Goal: Task Accomplishment & Management: Complete application form

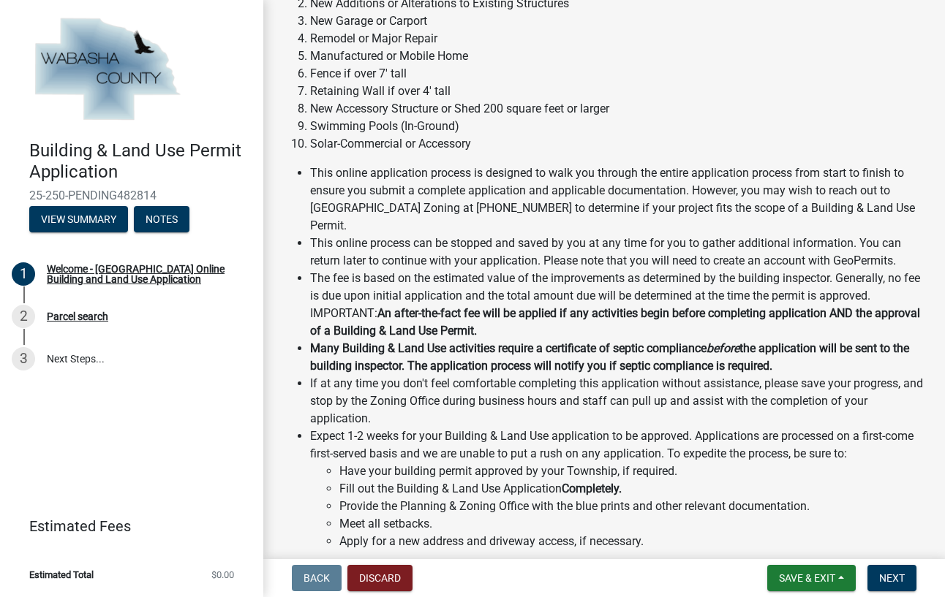
scroll to position [238, 0]
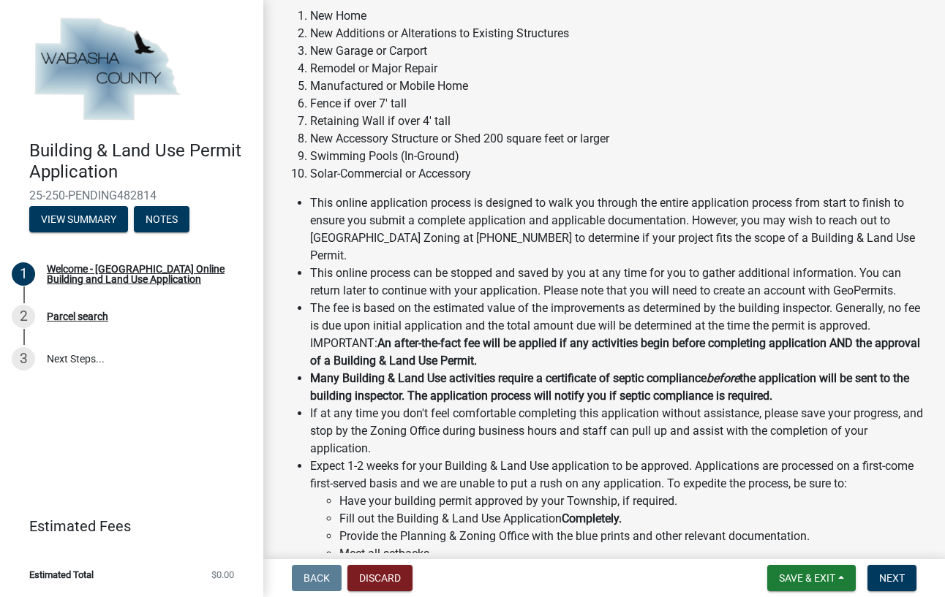
drag, startPoint x: 820, startPoint y: 384, endPoint x: 301, endPoint y: 360, distance: 519.0
click at [310, 370] on li "Many Building & Land Use activities require a certificate of septic compliance …" at bounding box center [618, 387] width 617 height 35
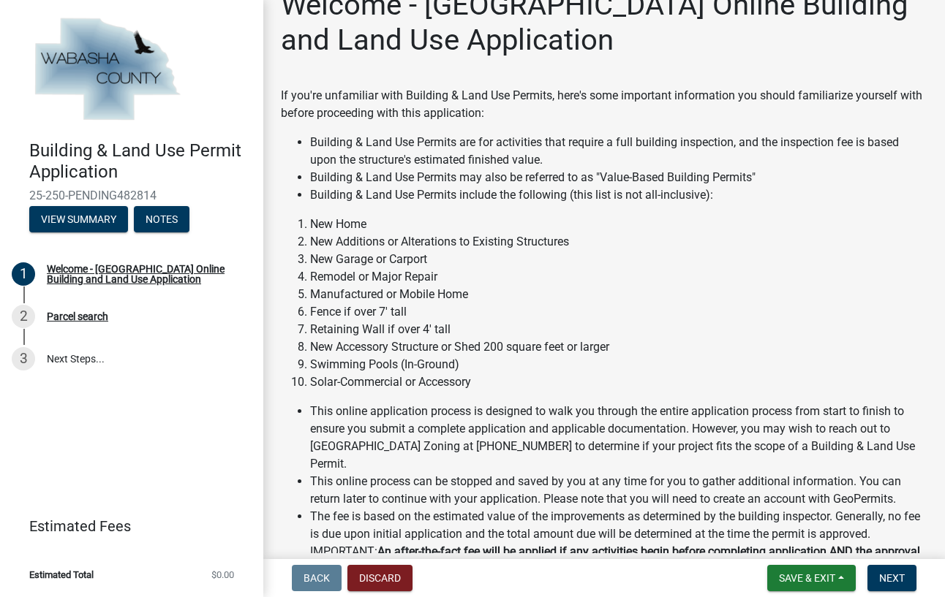
scroll to position [0, 0]
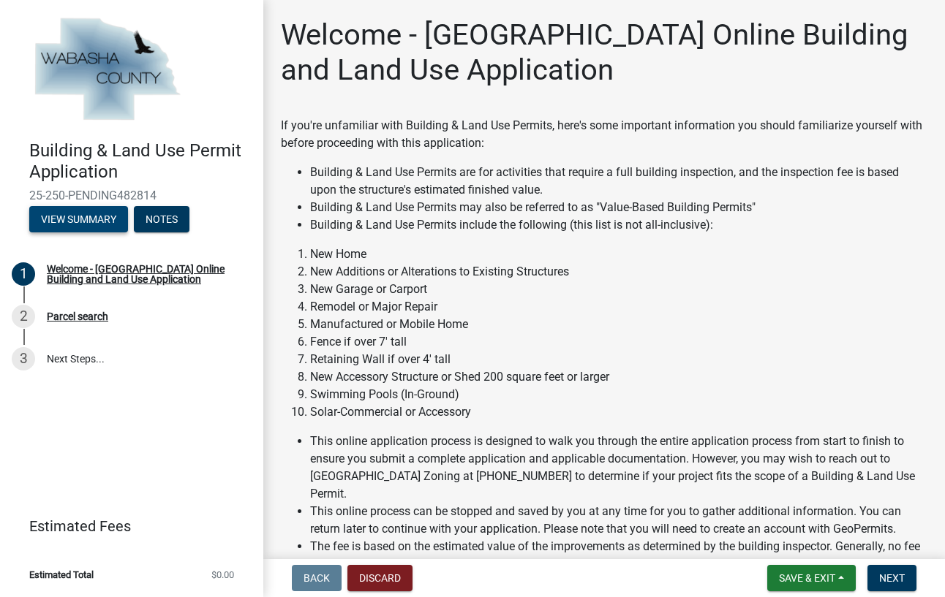
click at [90, 216] on button "View Summary" at bounding box center [78, 219] width 99 height 26
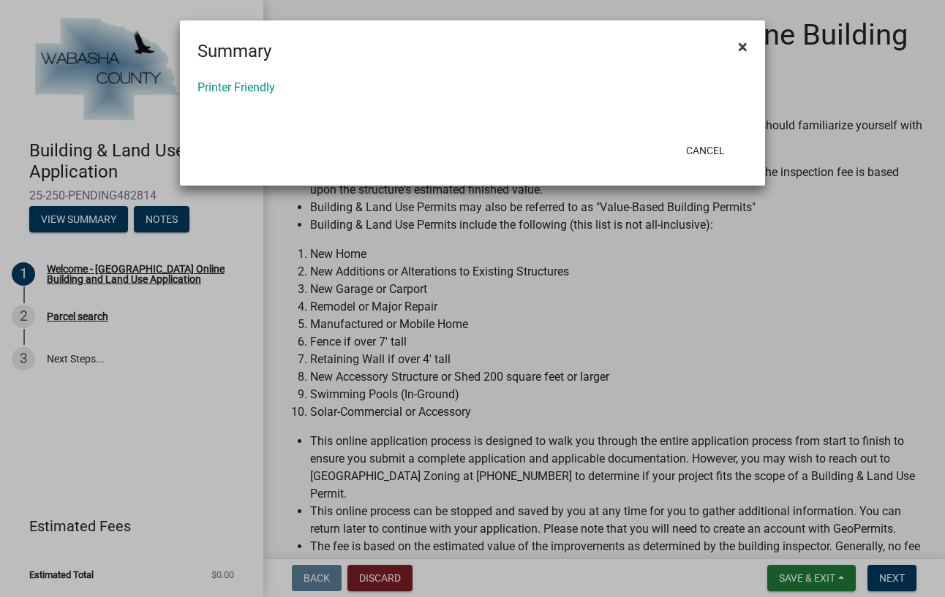
click at [744, 43] on span "×" at bounding box center [743, 47] width 10 height 20
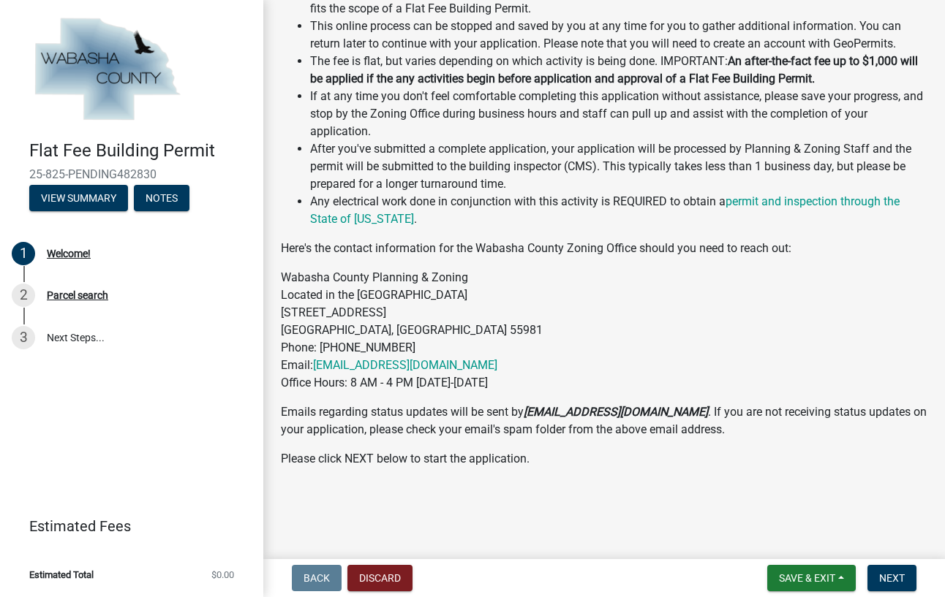
scroll to position [330, 0]
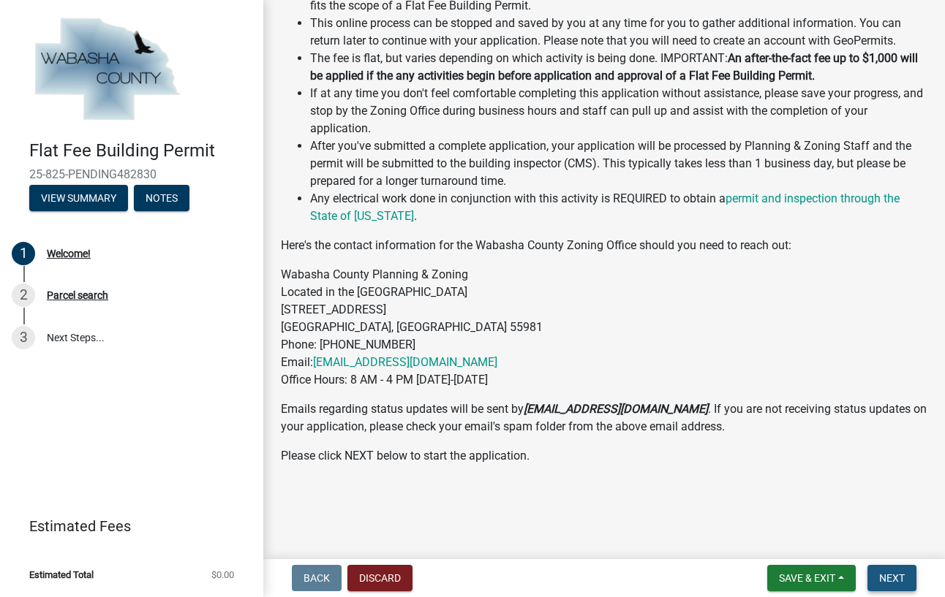
click at [884, 581] on span "Next" at bounding box center [892, 578] width 26 height 12
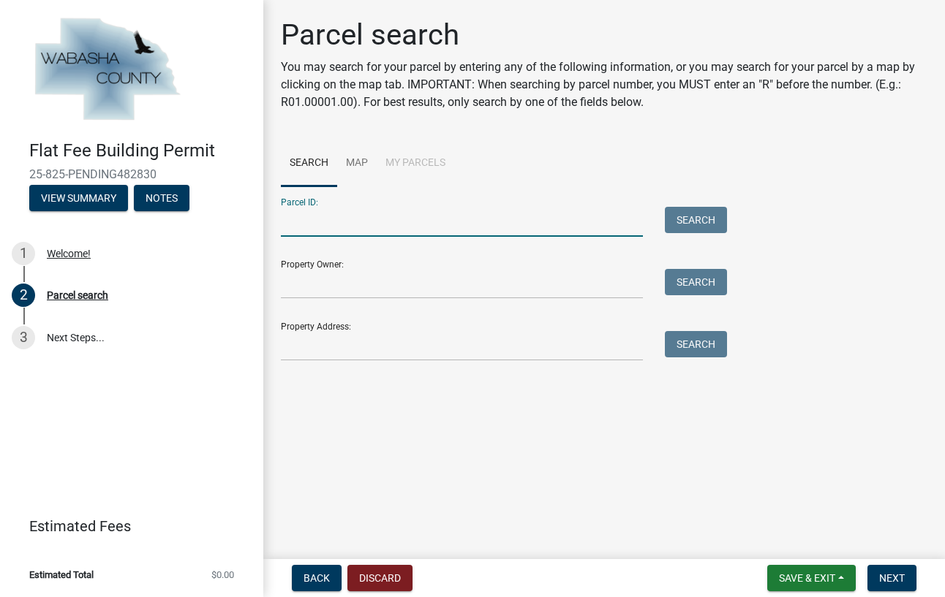
click at [463, 219] on input "Parcel ID:" at bounding box center [462, 222] width 362 height 30
click at [347, 351] on input "Property Address:" at bounding box center [462, 346] width 362 height 30
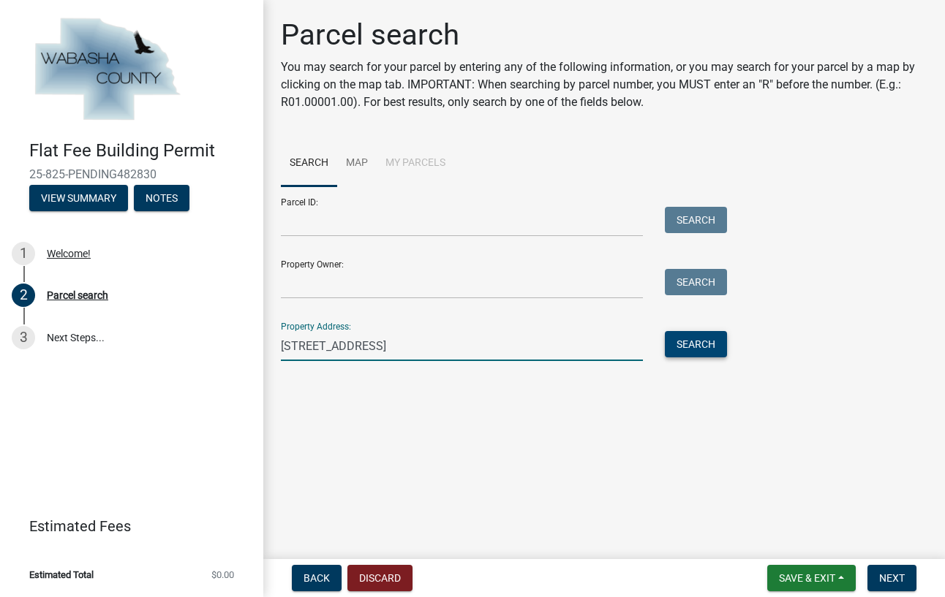
type input "[STREET_ADDRESS]"
click at [704, 351] on button "Search" at bounding box center [696, 344] width 62 height 26
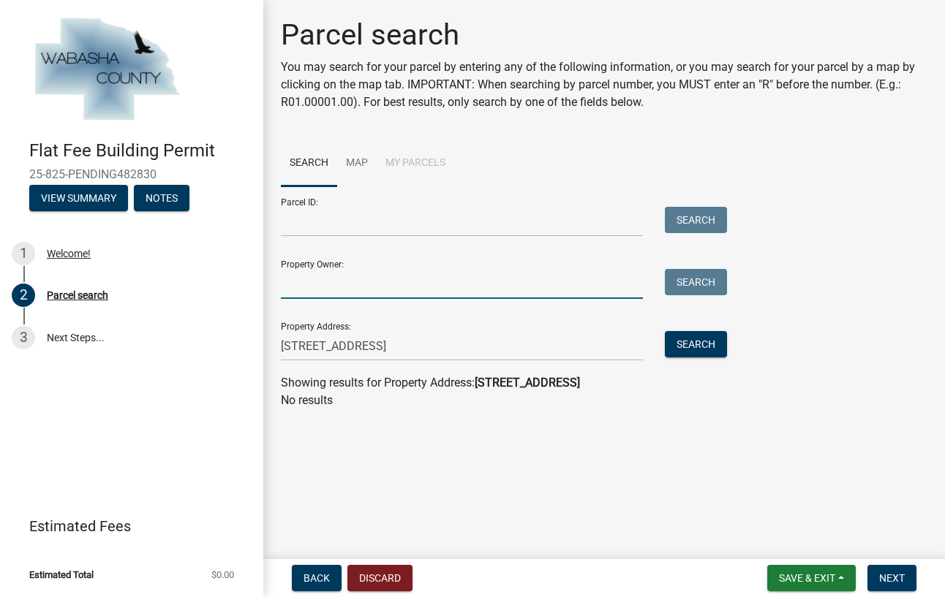
click at [585, 283] on input "Property Owner:" at bounding box center [462, 284] width 362 height 30
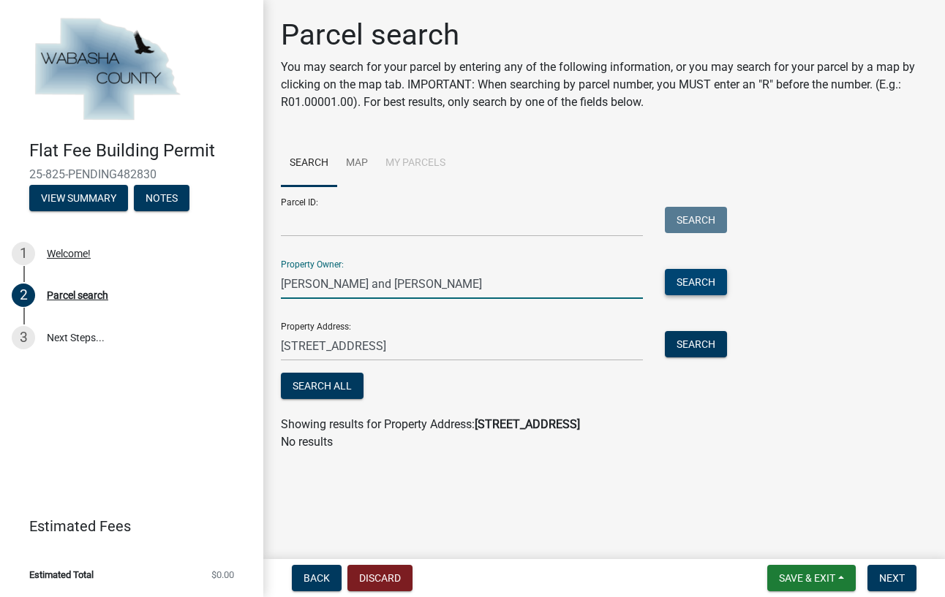
type input "[PERSON_NAME] and [PERSON_NAME]"
click at [689, 278] on button "Search" at bounding box center [696, 282] width 62 height 26
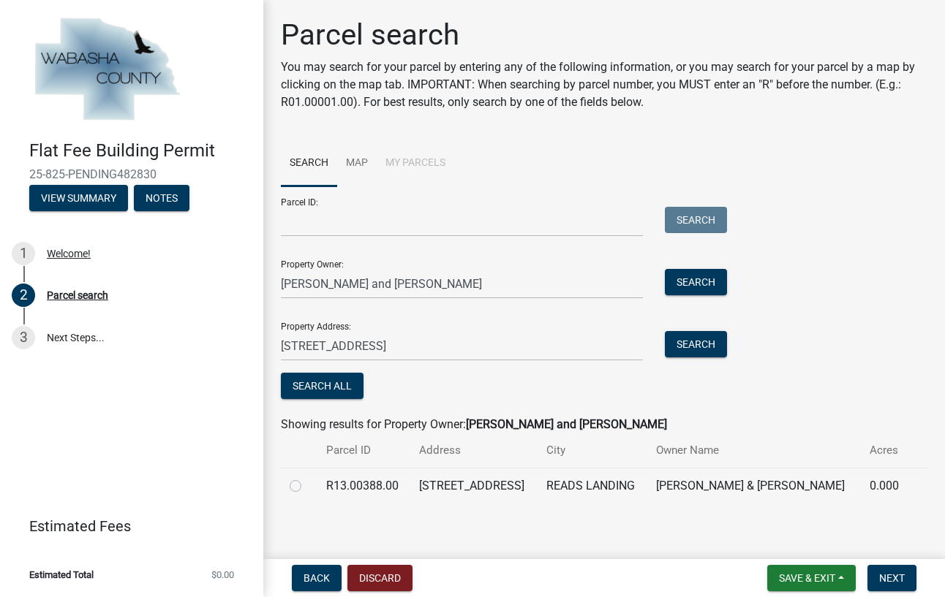
click at [641, 483] on td "READS LANDING" at bounding box center [592, 486] width 110 height 36
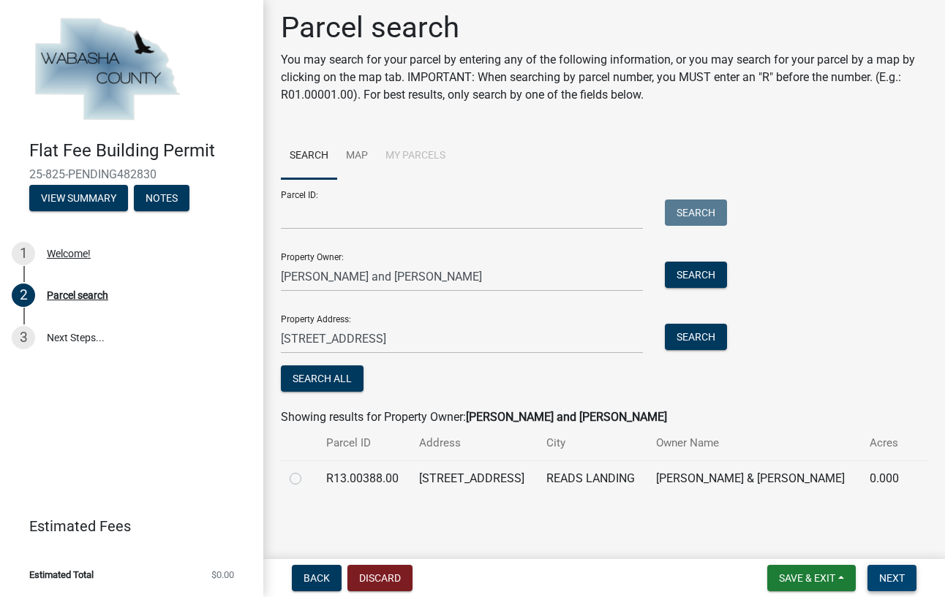
click at [902, 572] on span "Next" at bounding box center [892, 578] width 26 height 12
click at [307, 470] on label at bounding box center [307, 470] width 0 height 0
click at [307, 480] on input "radio" at bounding box center [312, 475] width 10 height 10
radio input "true"
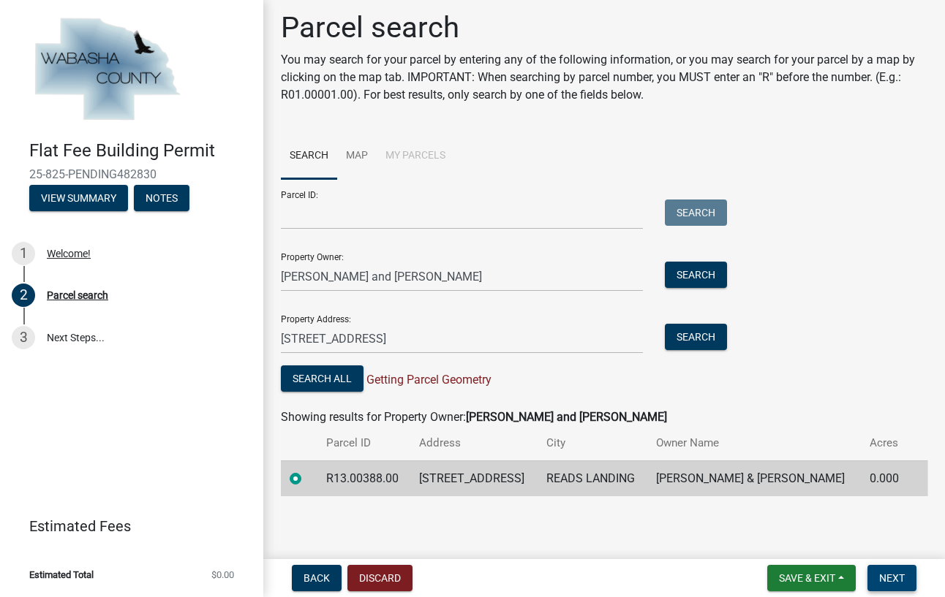
click at [886, 573] on span "Next" at bounding box center [892, 578] width 26 height 12
click at [887, 580] on span "Next" at bounding box center [892, 578] width 26 height 12
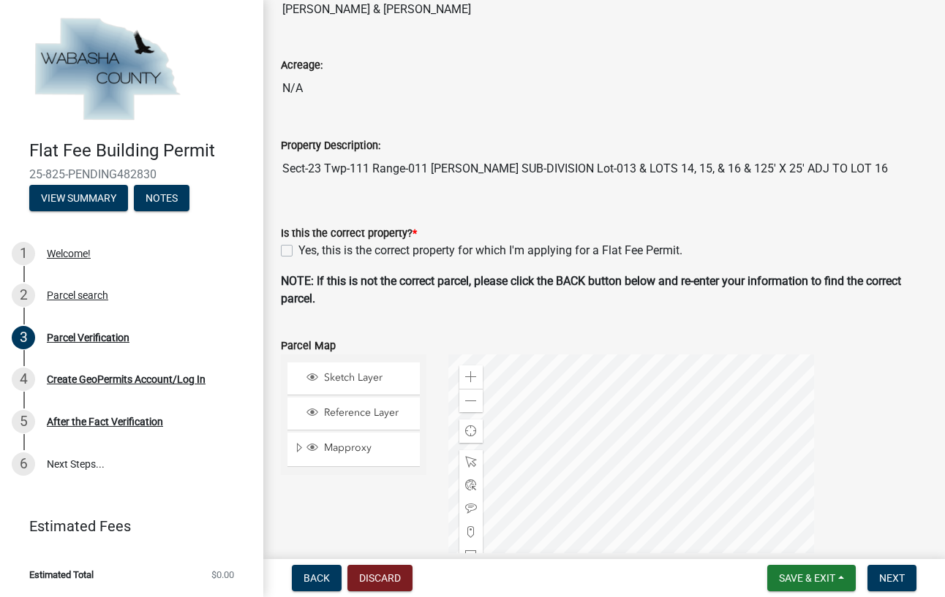
scroll to position [169, 0]
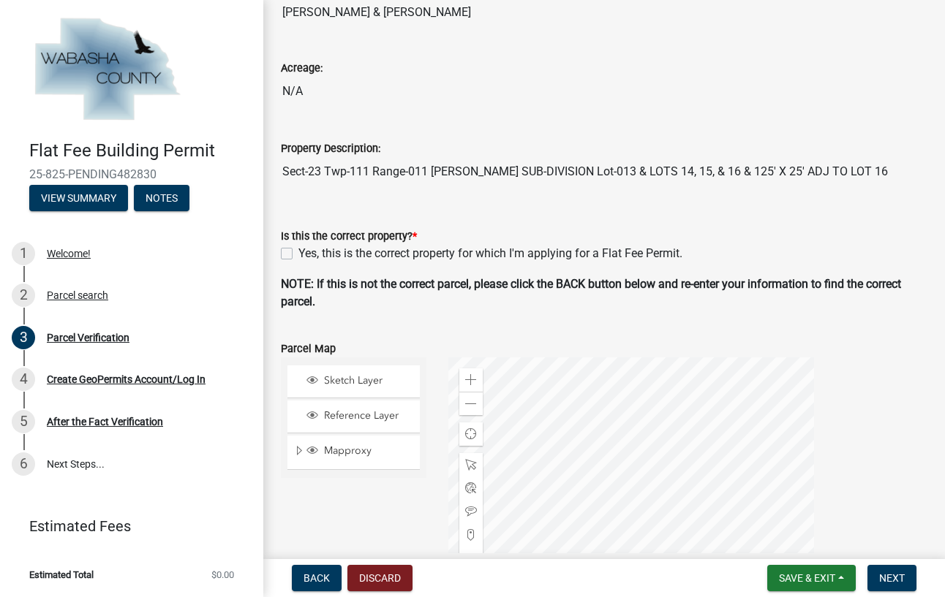
click at [298, 258] on label "Yes, this is the correct property for which I'm applying for a Flat Fee Permit." at bounding box center [490, 254] width 384 height 18
click at [298, 254] on input "Yes, this is the correct property for which I'm applying for a Flat Fee Permit." at bounding box center [303, 250] width 10 height 10
checkbox input "true"
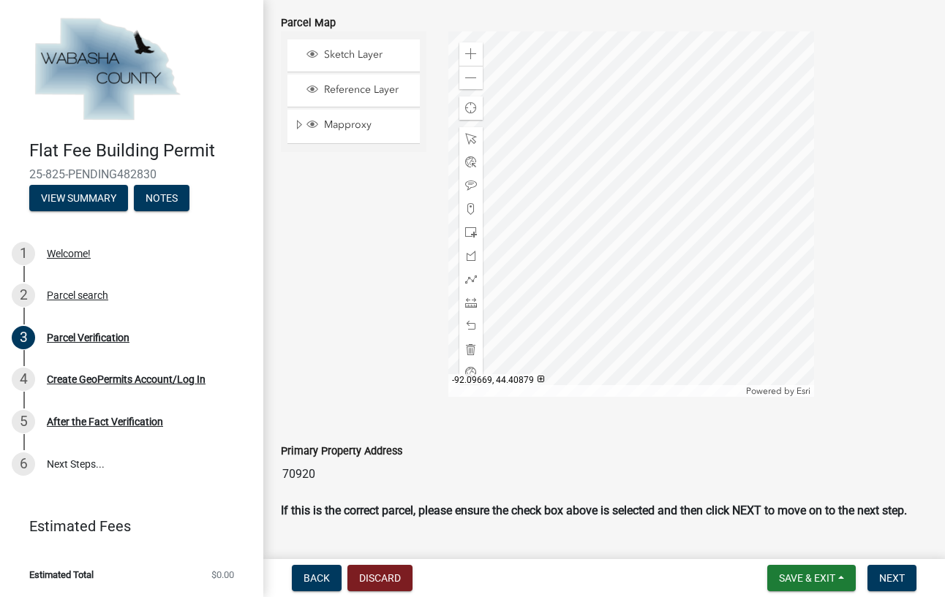
scroll to position [478, 0]
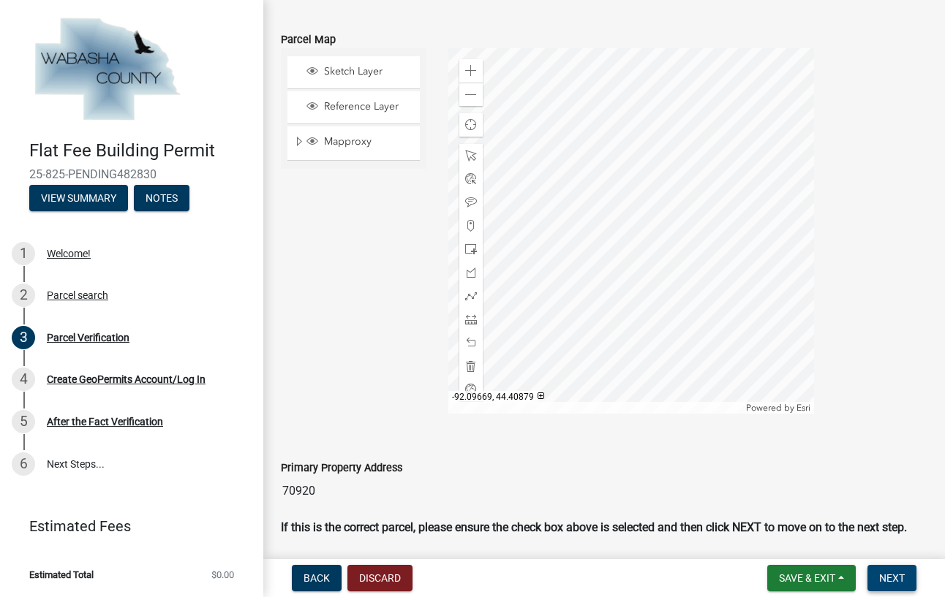
click at [892, 576] on span "Next" at bounding box center [892, 578] width 26 height 12
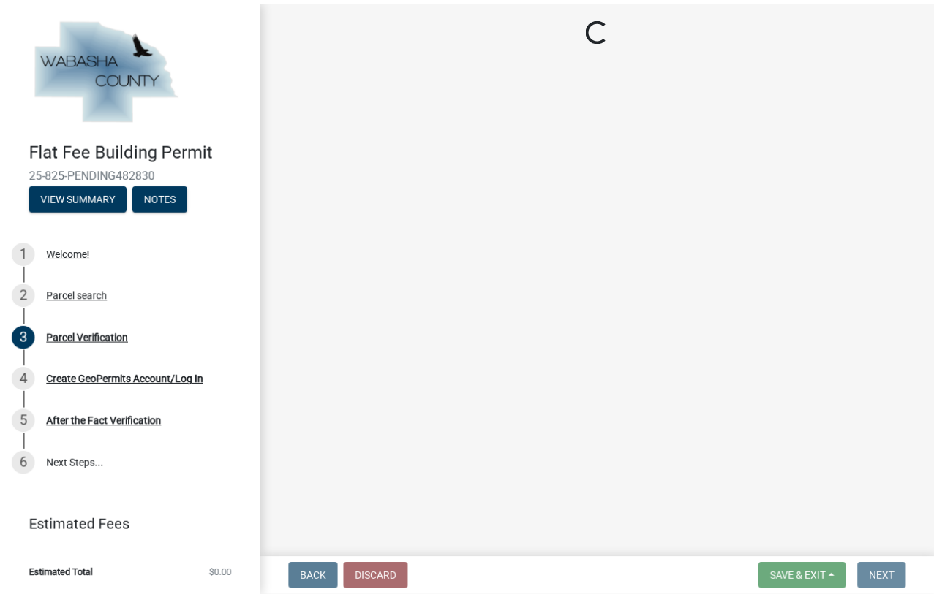
scroll to position [0, 0]
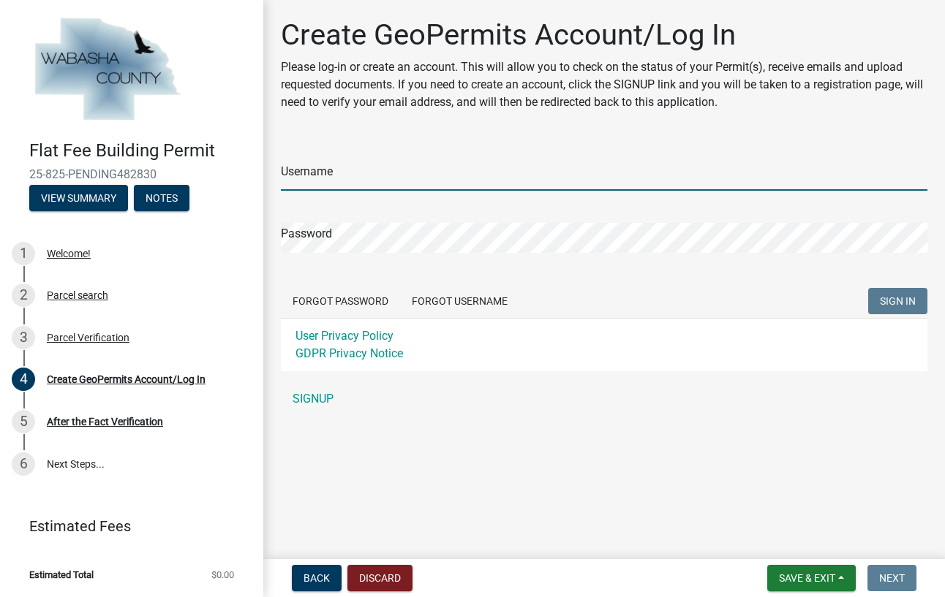
click at [591, 175] on input "Username" at bounding box center [604, 176] width 646 height 30
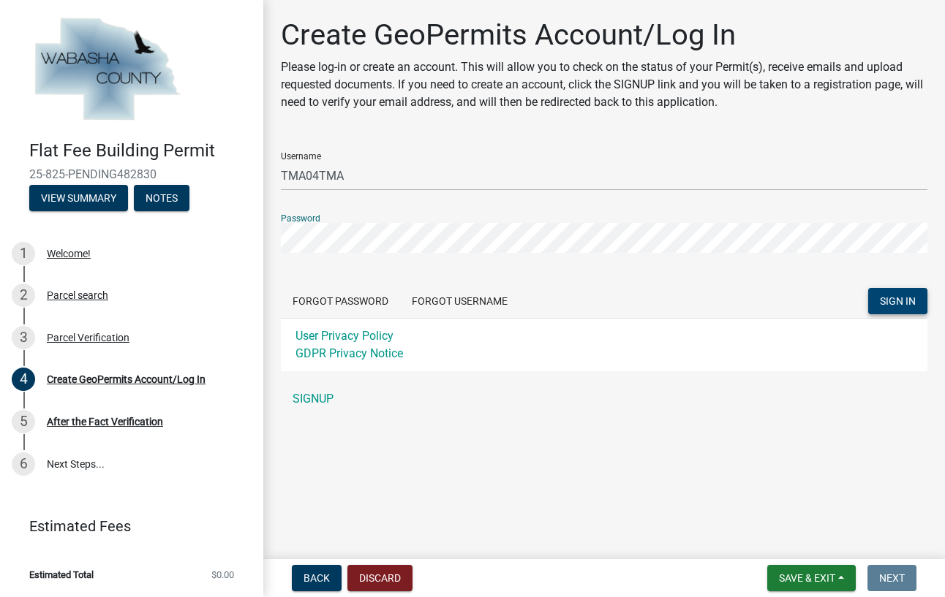
click at [908, 298] on span "SIGN IN" at bounding box center [898, 301] width 36 height 12
click at [585, 464] on main "Create GeoPermits Account/Log In Please log-in or create an account. This will …" at bounding box center [603, 276] width 681 height 553
click at [892, 301] on span "SIGN IN" at bounding box center [898, 301] width 36 height 12
click at [660, 441] on main "Create GeoPermits Account/Log In Please log-in or create an account. This will …" at bounding box center [603, 276] width 681 height 553
drag, startPoint x: 366, startPoint y: 175, endPoint x: 261, endPoint y: 175, distance: 104.6
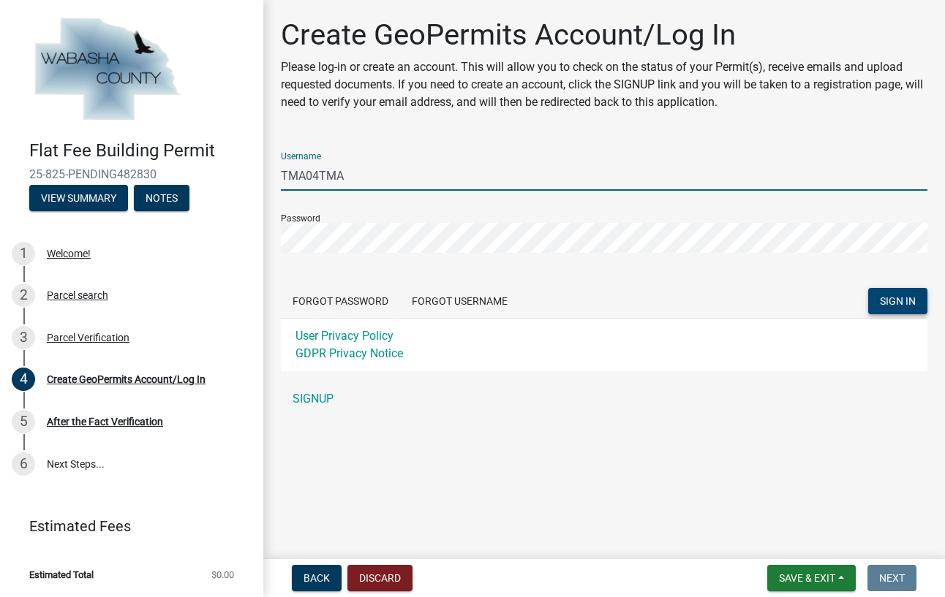
click at [261, 175] on div "Flat Fee Building Permit 25-825-PENDING482830 View Summary Notes 1 Welcome! 2 P…" at bounding box center [472, 298] width 945 height 597
type input "TMA04!"
click at [274, 232] on div "Create GeoPermits Account/Log In Please log-in or create an account. This will …" at bounding box center [604, 222] width 668 height 409
click at [902, 291] on button "SIGN IN" at bounding box center [897, 301] width 59 height 26
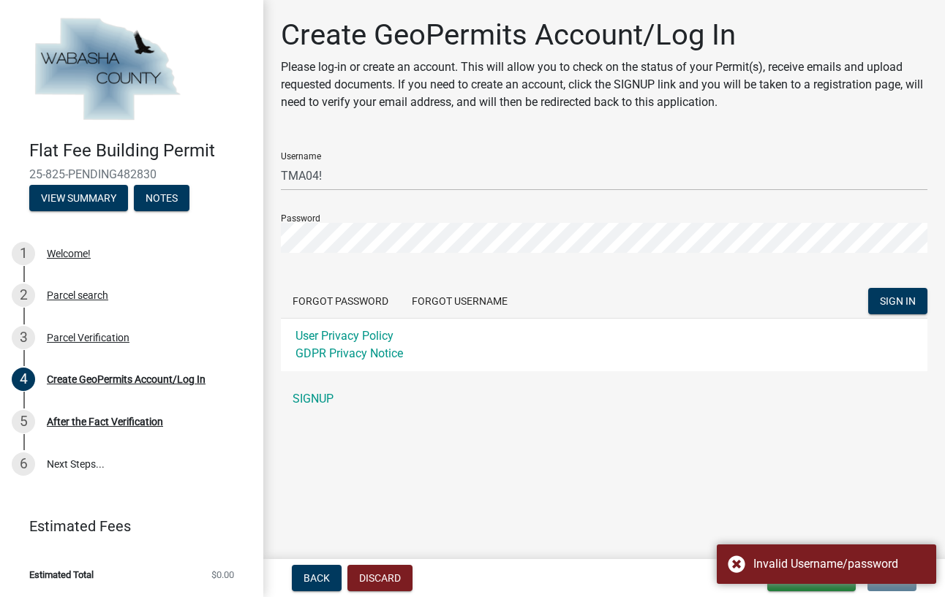
click at [686, 442] on main "Create GeoPermits Account/Log In Please log-in or create an account. This will …" at bounding box center [603, 276] width 681 height 553
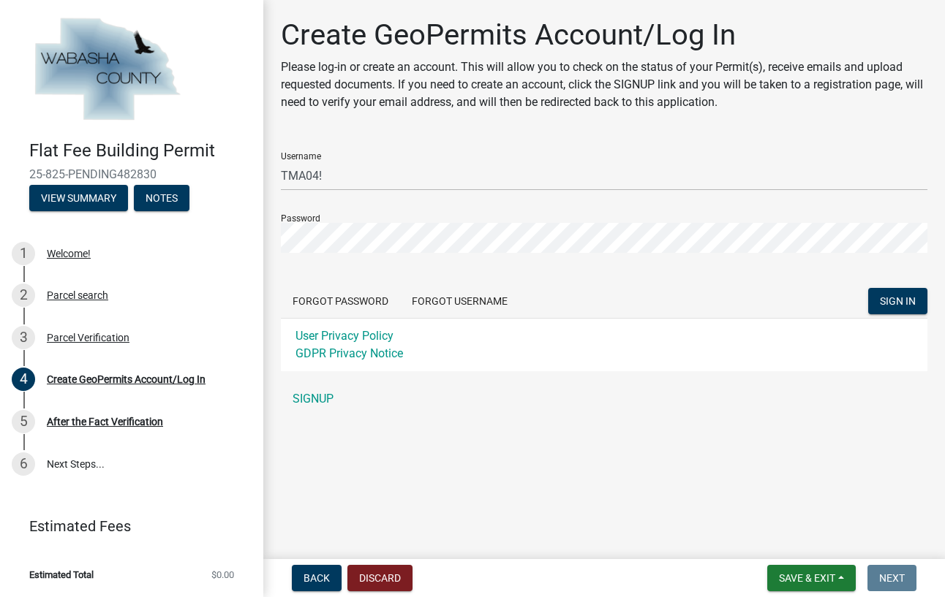
click at [622, 465] on main "Create GeoPermits Account/Log In Please log-in or create an account. This will …" at bounding box center [603, 276] width 681 height 553
click at [315, 392] on link "SIGNUP" at bounding box center [604, 399] width 646 height 29
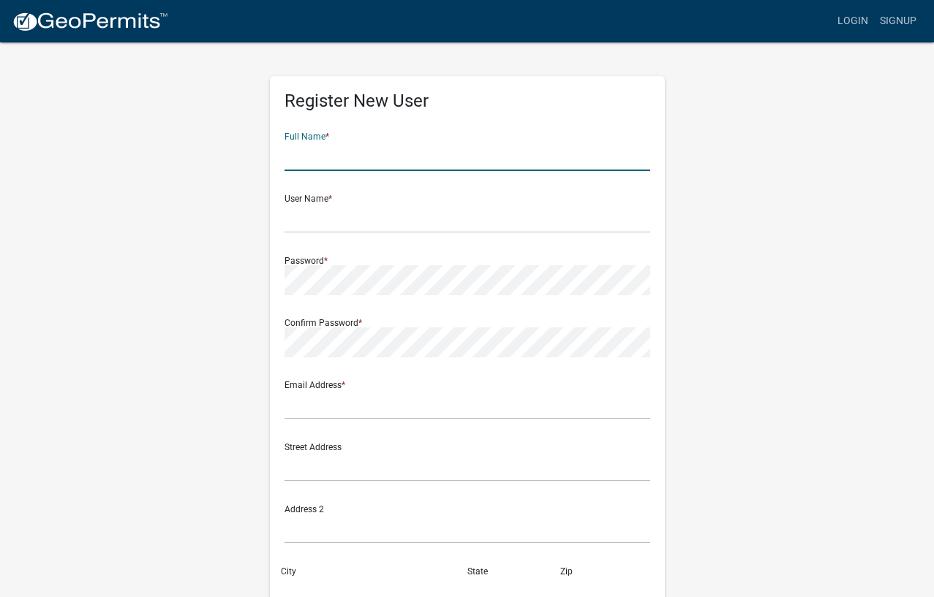
click at [425, 156] on input "text" at bounding box center [467, 156] width 366 height 30
click at [425, 156] on input "[PERSON_NAME]" at bounding box center [467, 156] width 366 height 30
type input "[PERSON_NAME]"
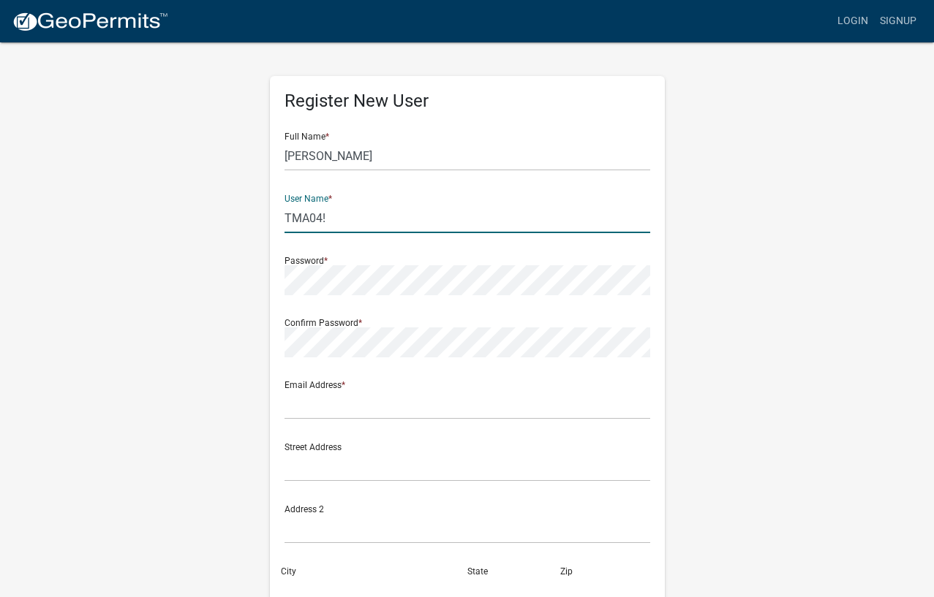
type input "TMA04!"
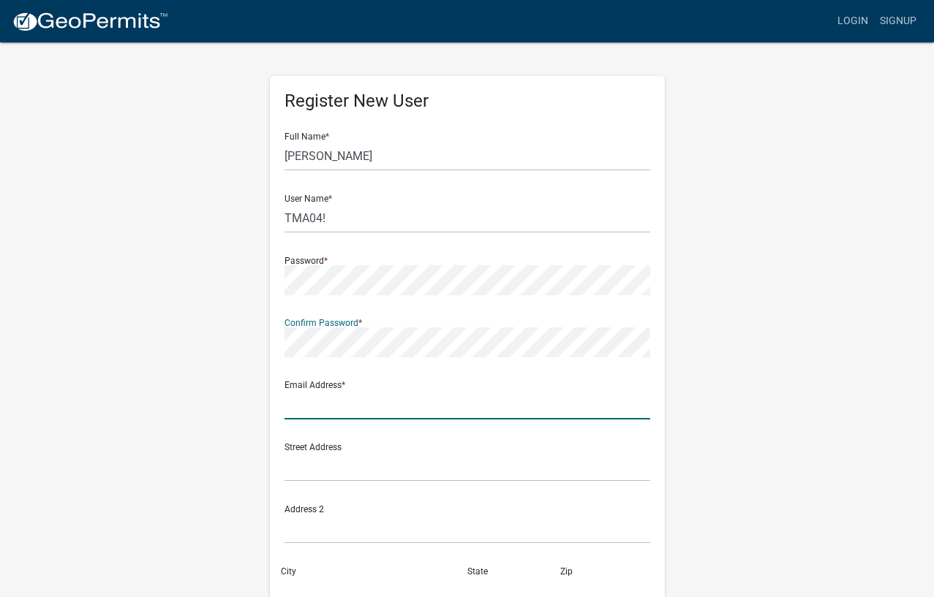
click at [372, 414] on input "text" at bounding box center [467, 405] width 366 height 30
type input "[EMAIL_ADDRESS][DOMAIN_NAME]"
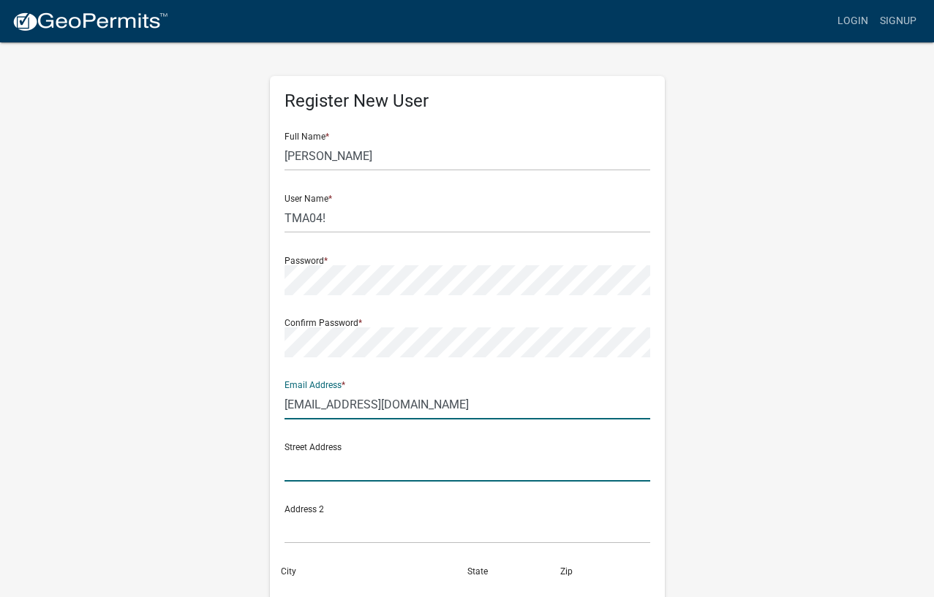
click at [376, 465] on input "text" at bounding box center [467, 467] width 366 height 30
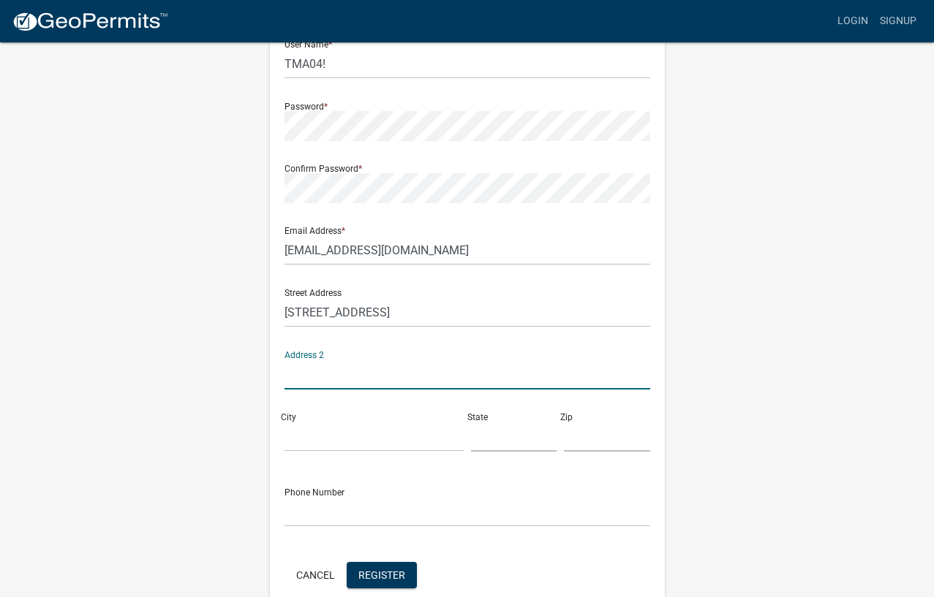
scroll to position [156, 0]
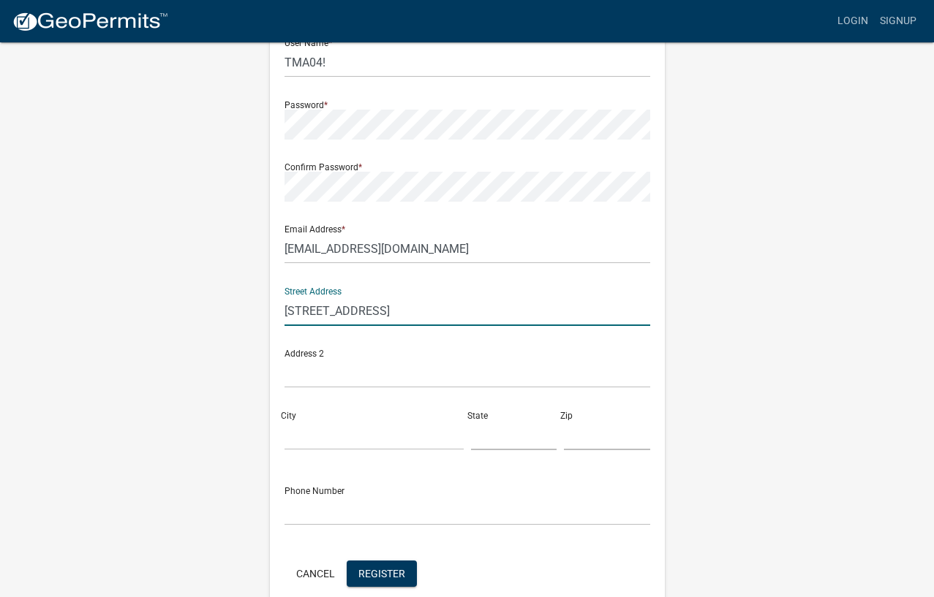
drag, startPoint x: 396, startPoint y: 309, endPoint x: 284, endPoint y: 313, distance: 111.9
click at [284, 313] on input "[STREET_ADDRESS]" at bounding box center [467, 311] width 366 height 30
type input "7"
type input "[STREET_ADDRESS]"
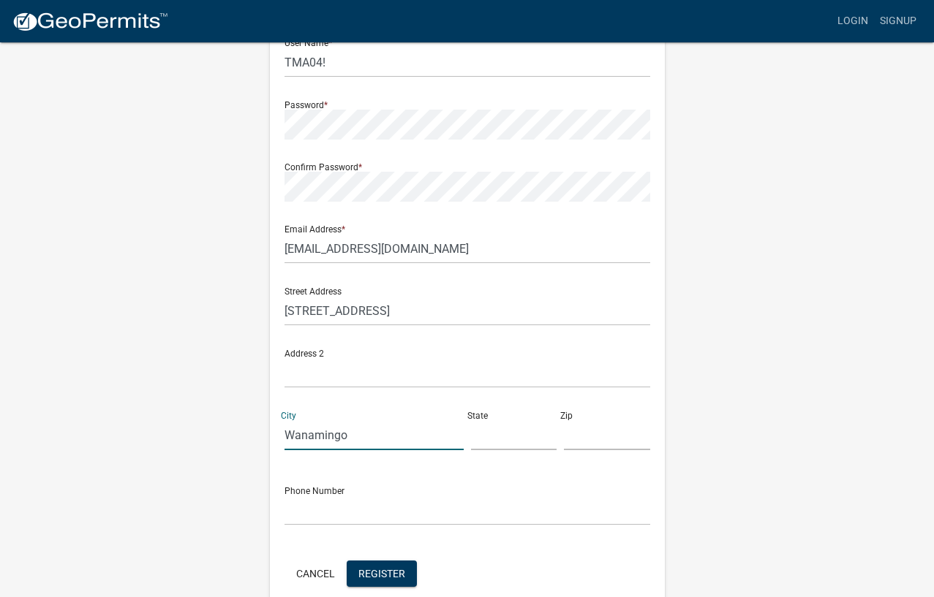
type input "Wanamingo"
type input "MN"
type input "55983"
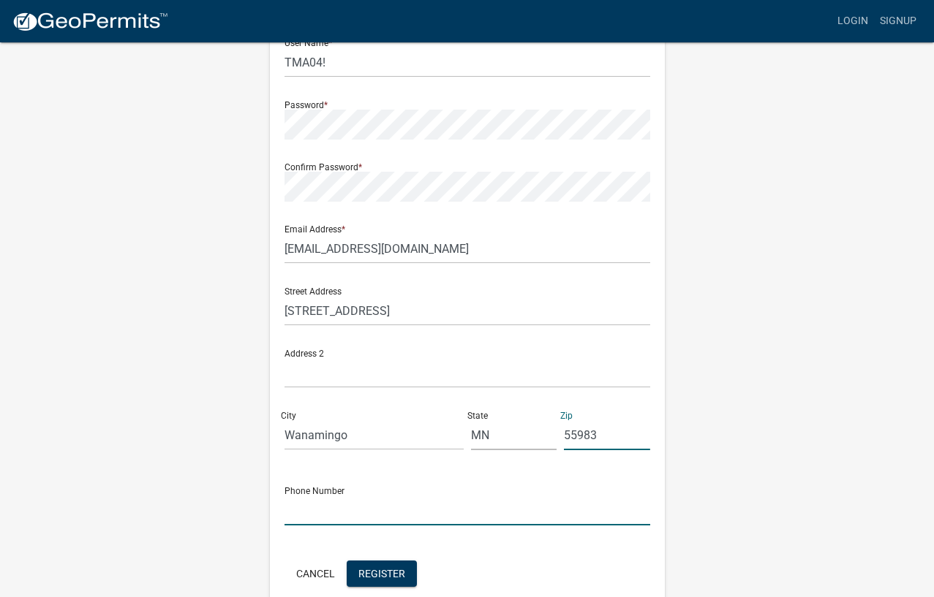
click at [382, 510] on input "text" at bounding box center [467, 511] width 366 height 30
drag, startPoint x: 435, startPoint y: 505, endPoint x: 333, endPoint y: 510, distance: 102.5
click at [333, 510] on input "[PHONE_NUMBER]" at bounding box center [467, 511] width 366 height 30
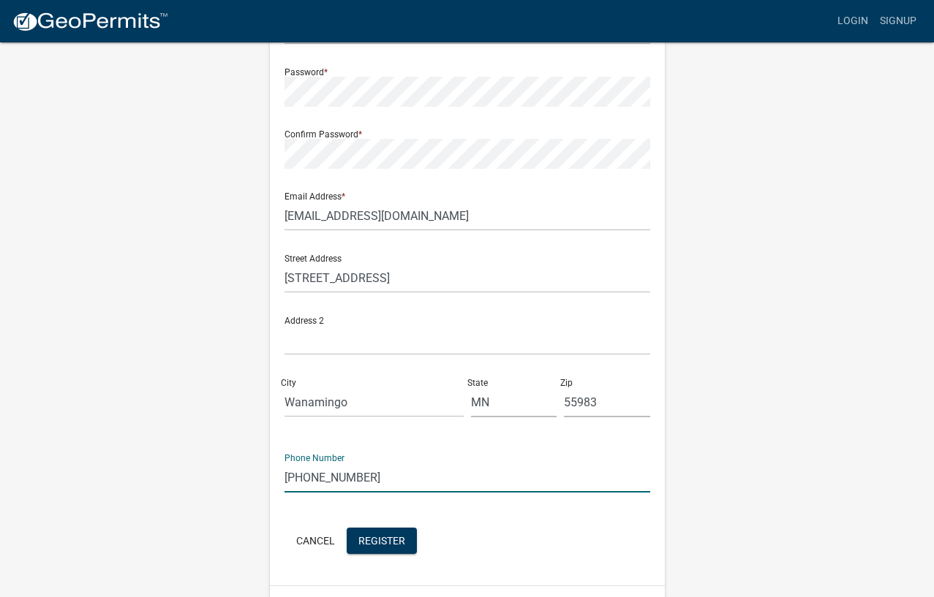
scroll to position [194, 0]
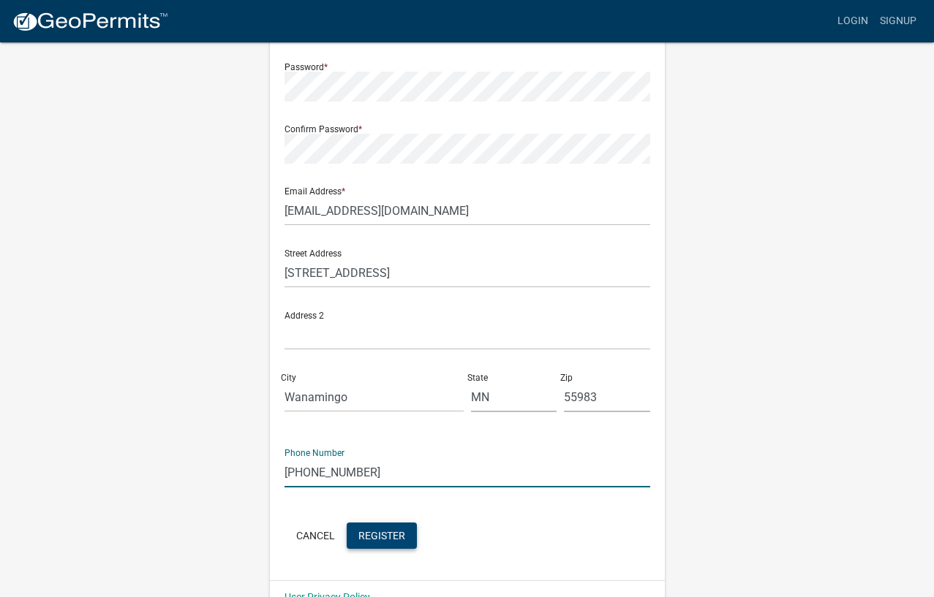
type input "[PHONE_NUMBER]"
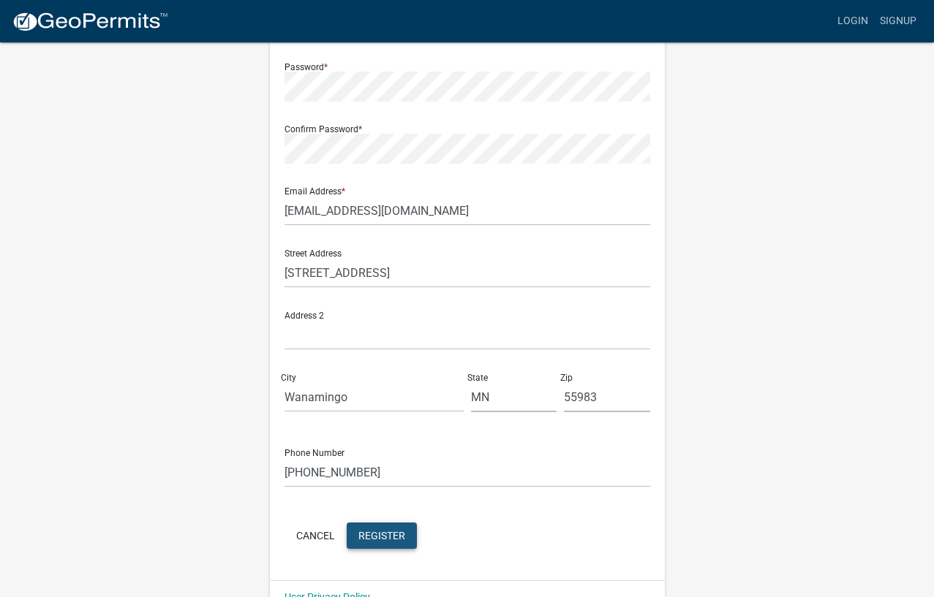
click at [396, 532] on span "Register" at bounding box center [381, 535] width 47 height 12
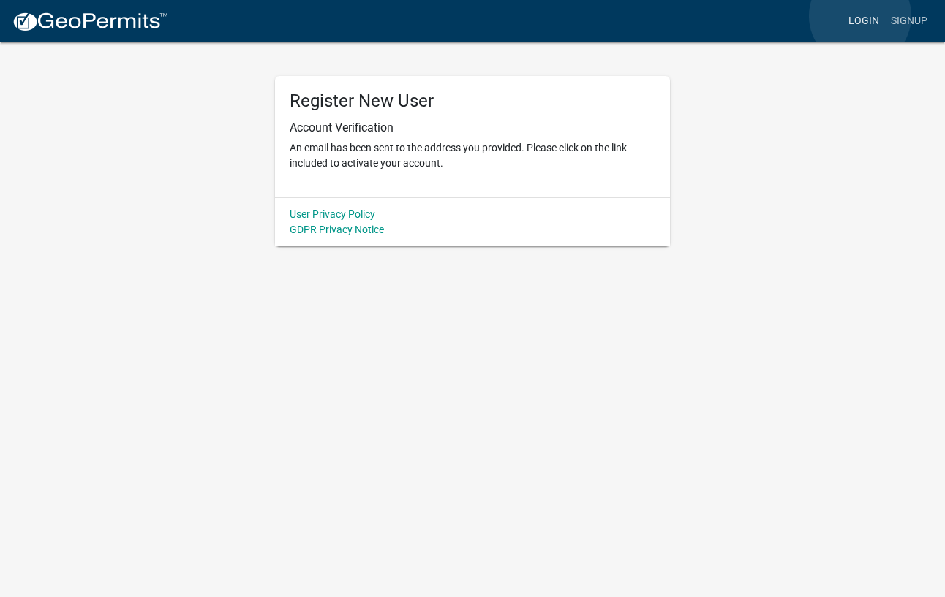
click at [860, 16] on link "Login" at bounding box center [863, 21] width 42 height 28
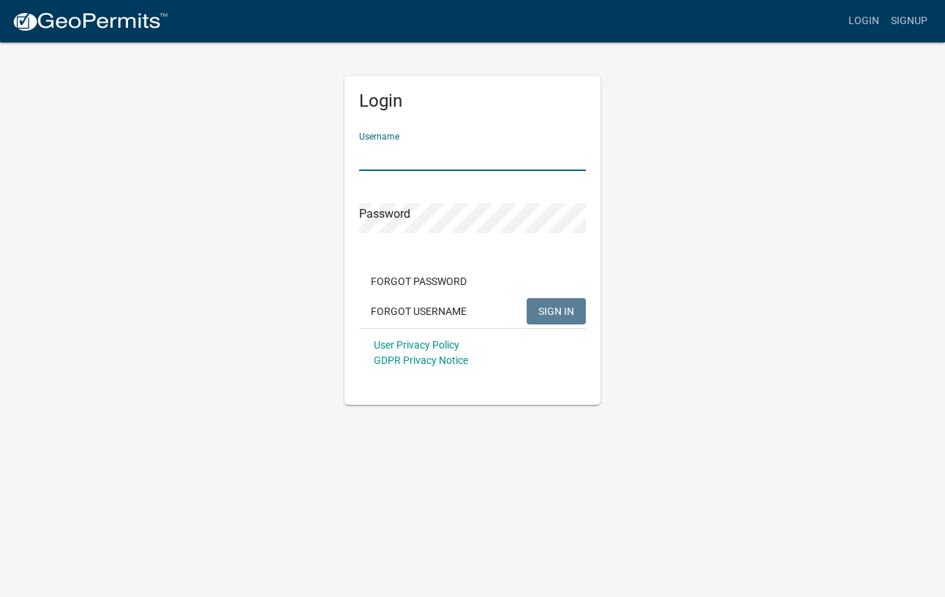
click at [483, 161] on input "Username" at bounding box center [472, 156] width 227 height 30
type input "TMA04!"
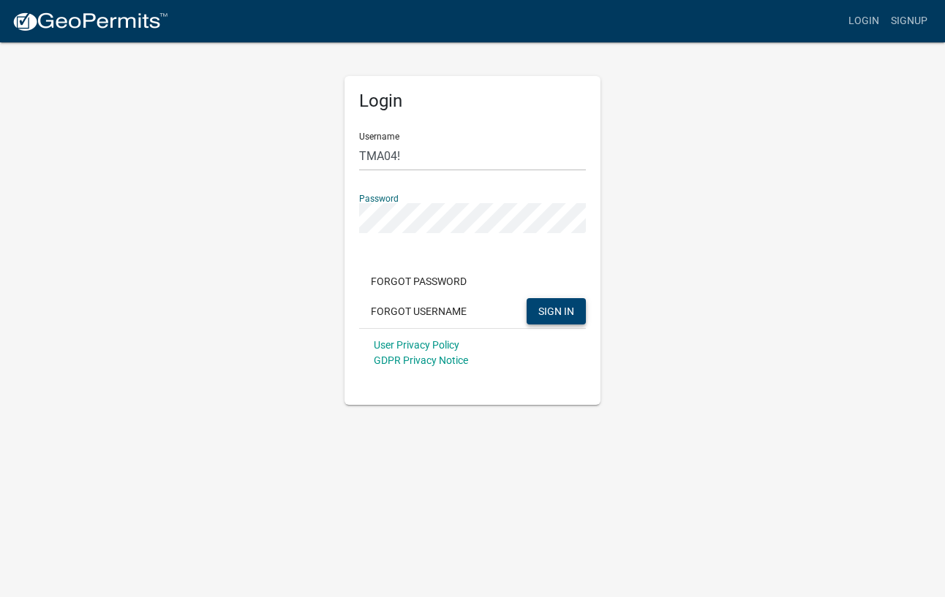
click at [566, 309] on span "SIGN IN" at bounding box center [556, 311] width 36 height 12
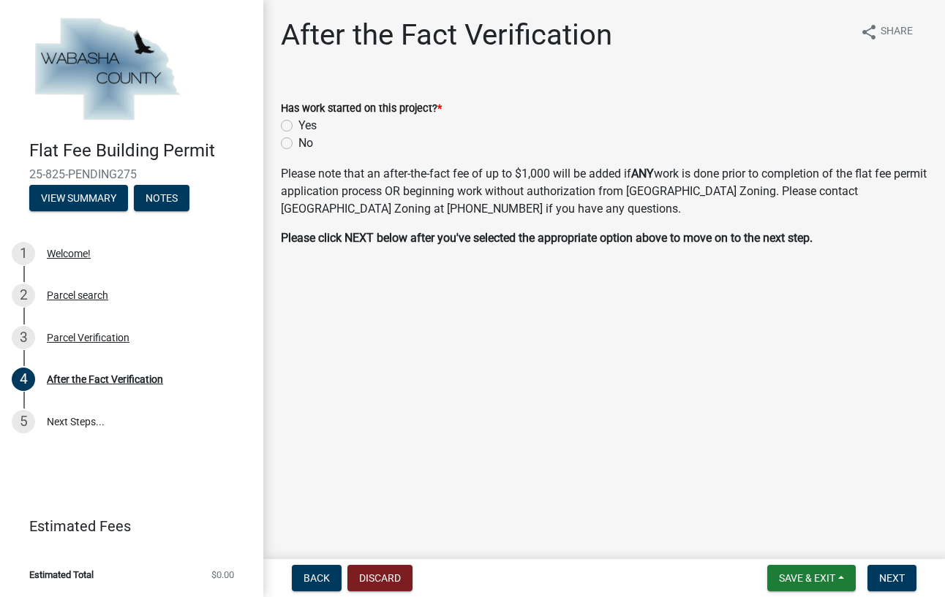
click at [298, 145] on label "No" at bounding box center [305, 144] width 15 height 18
click at [298, 144] on input "No" at bounding box center [303, 140] width 10 height 10
radio input "true"
click at [891, 572] on span "Next" at bounding box center [892, 578] width 26 height 12
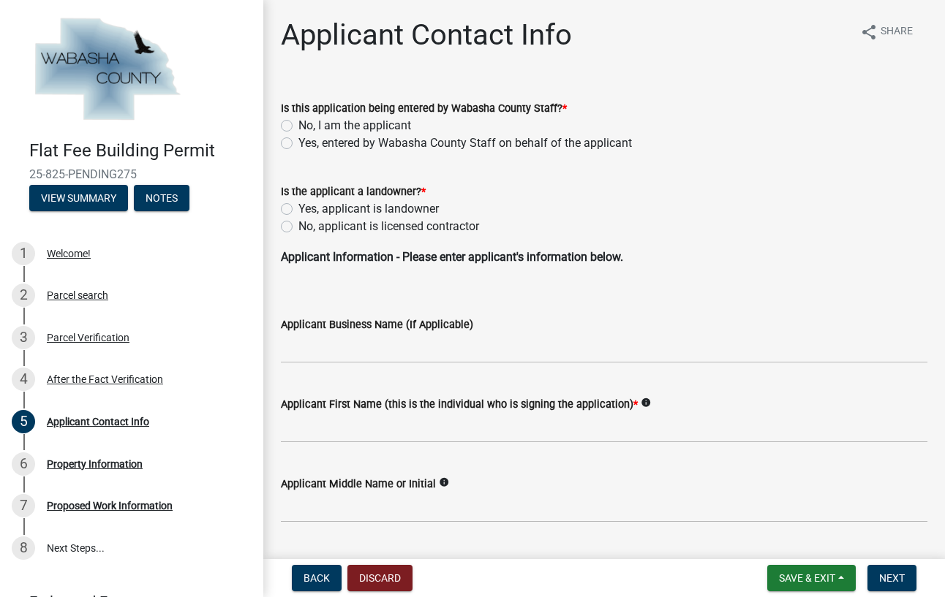
click at [298, 122] on label "No, I am the applicant" at bounding box center [354, 126] width 113 height 18
click at [298, 122] on input "No, I am the applicant" at bounding box center [303, 122] width 10 height 10
radio input "true"
click at [298, 207] on label "Yes, applicant is landowner" at bounding box center [368, 209] width 140 height 18
click at [298, 207] on input "Yes, applicant is landowner" at bounding box center [303, 205] width 10 height 10
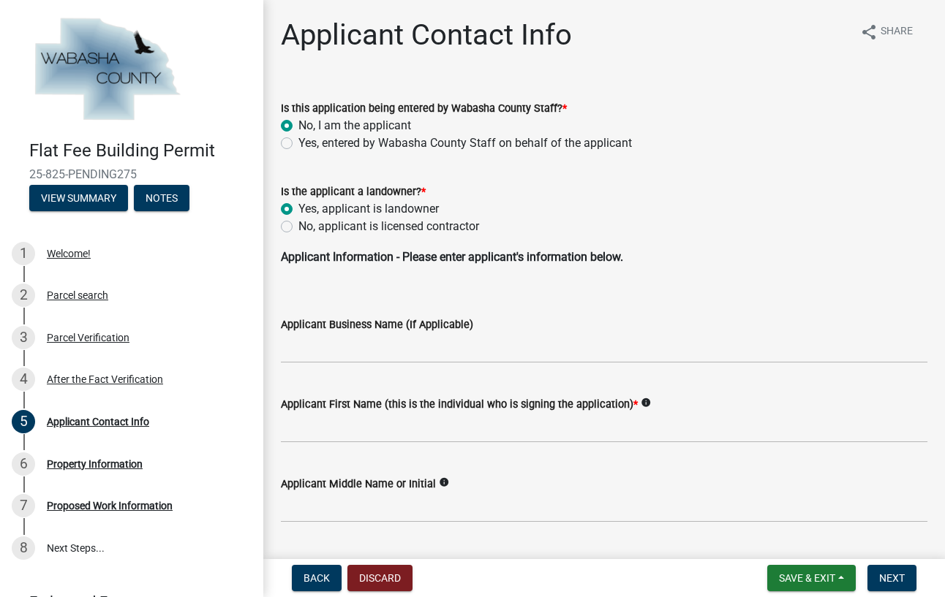
radio input "true"
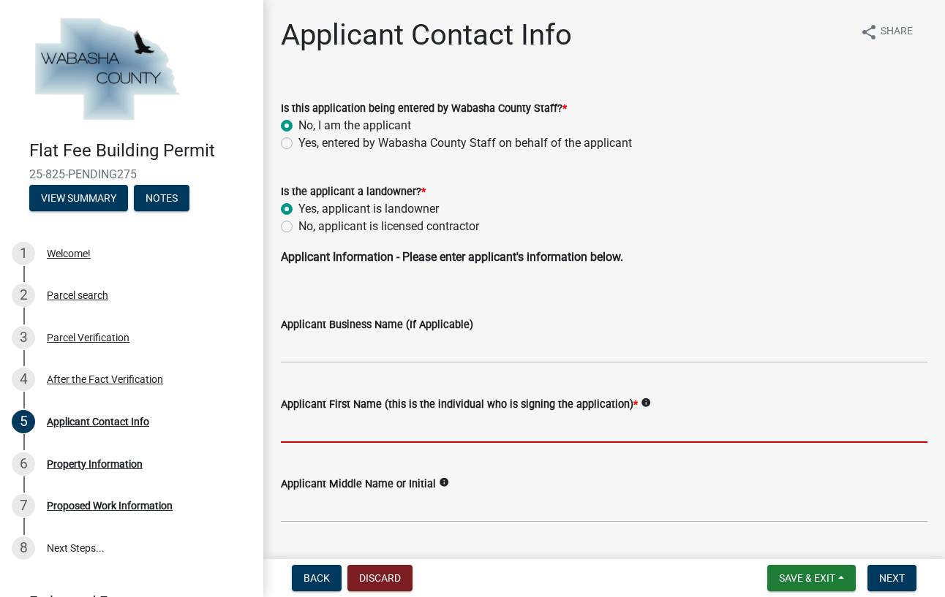
click at [388, 428] on input "Applicant First Name (this is the individual who is signing the application) *" at bounding box center [604, 428] width 646 height 30
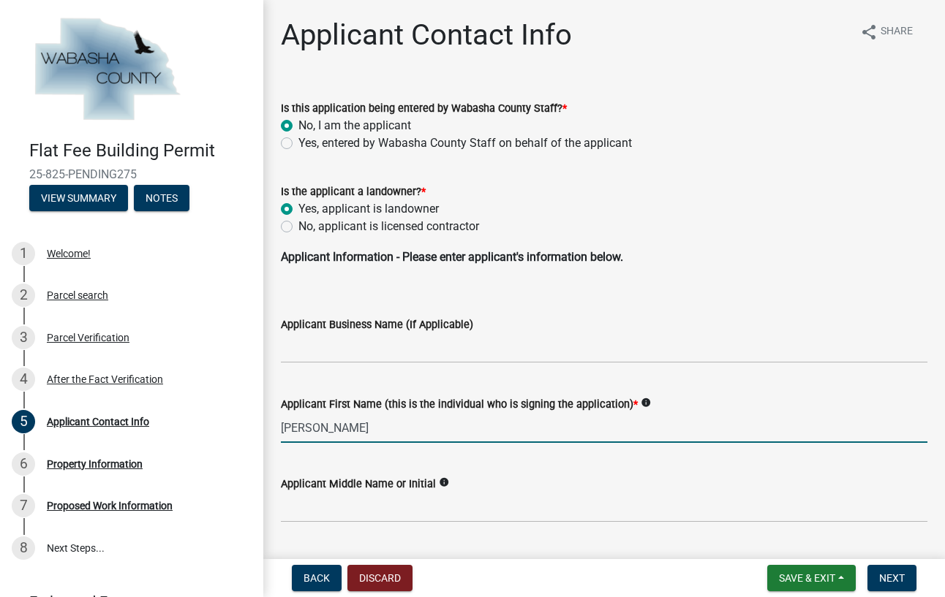
type input "[PERSON_NAME]"
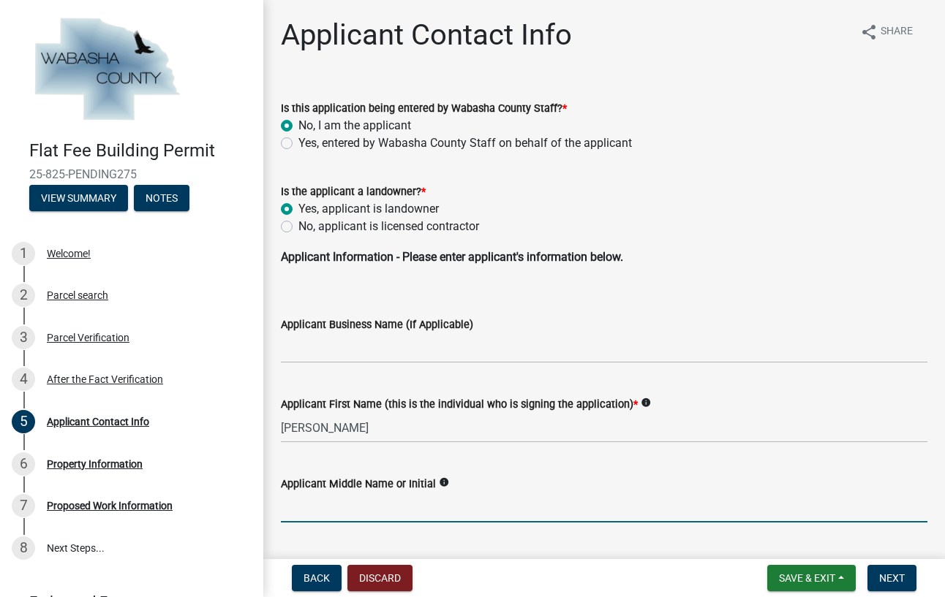
click at [384, 511] on input "Applicant Middle Name or Initial" at bounding box center [604, 508] width 646 height 30
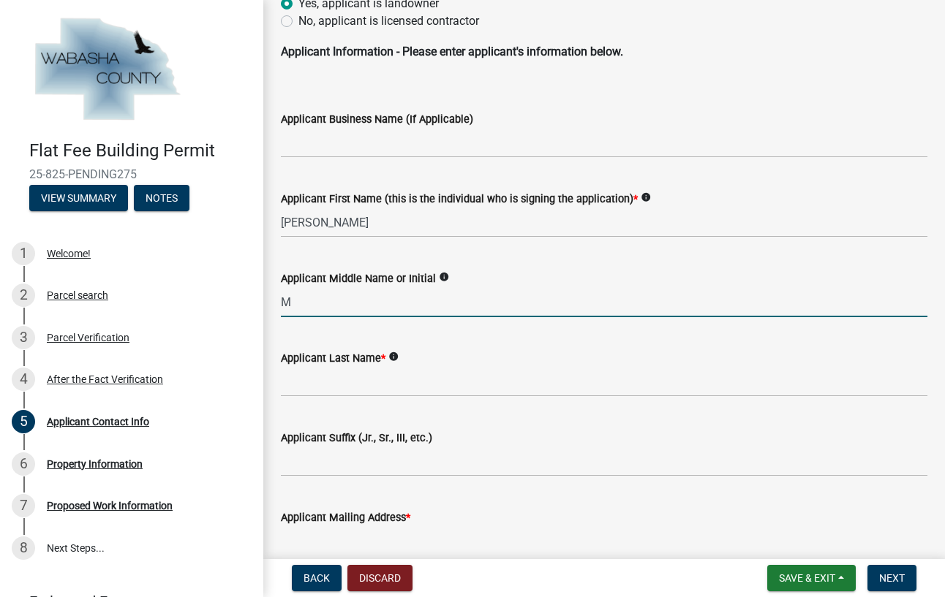
scroll to position [232, 0]
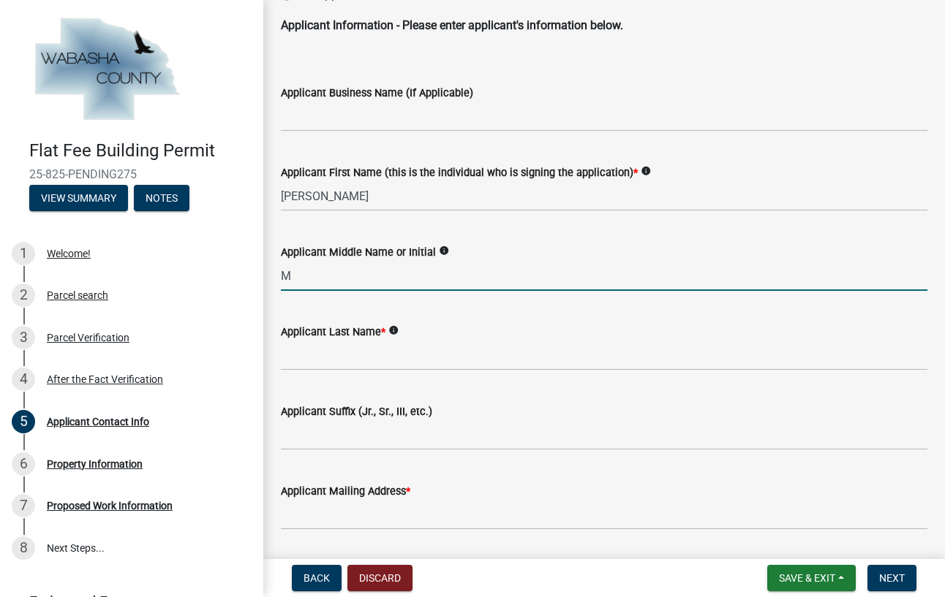
type input "M"
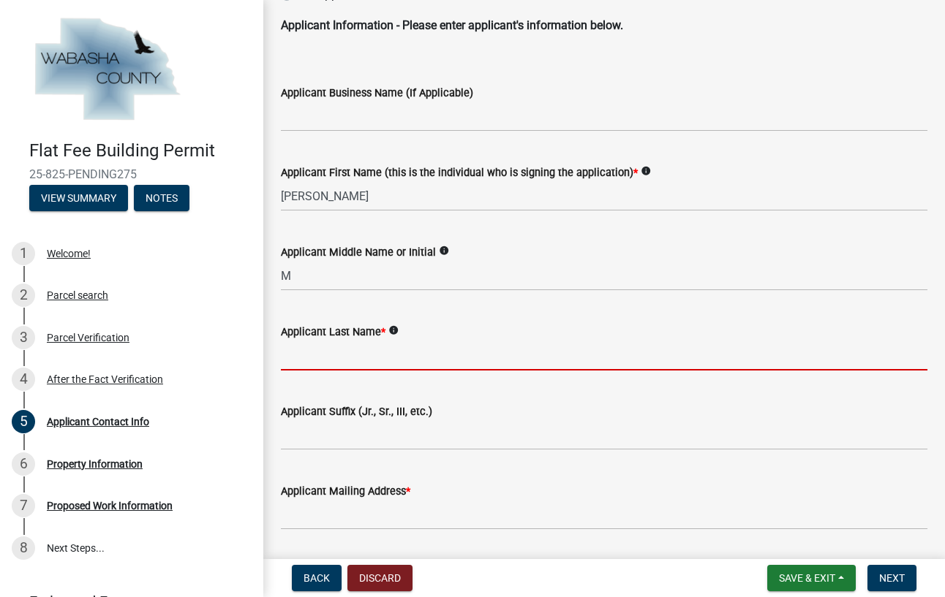
click at [369, 361] on input "Applicant Last Name *" at bounding box center [604, 356] width 646 height 30
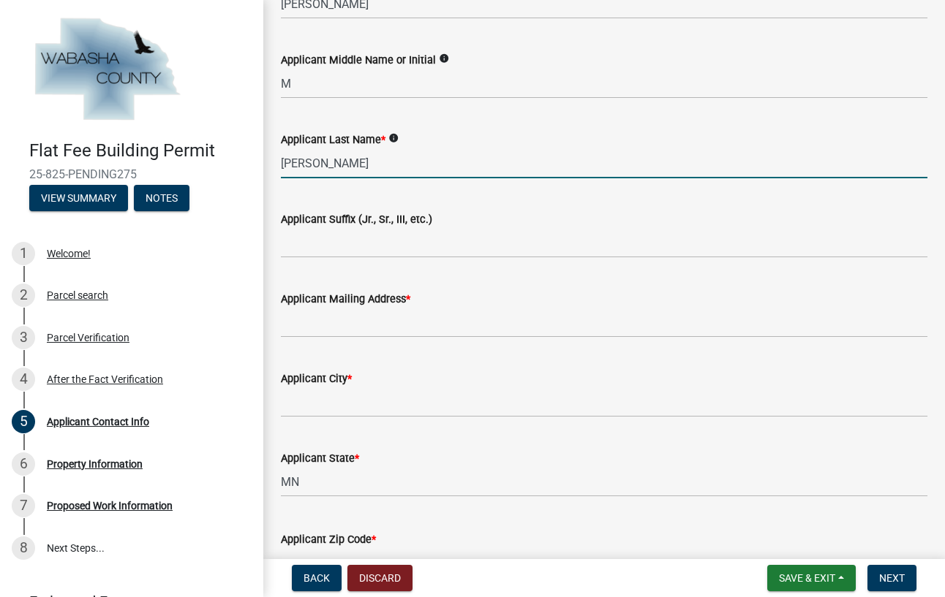
scroll to position [449, 0]
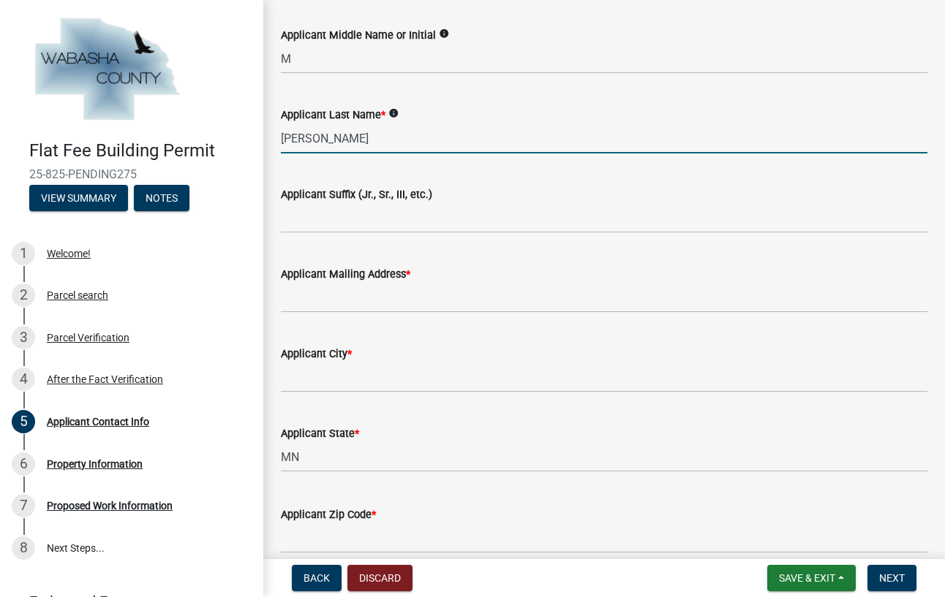
type input "Amundson"
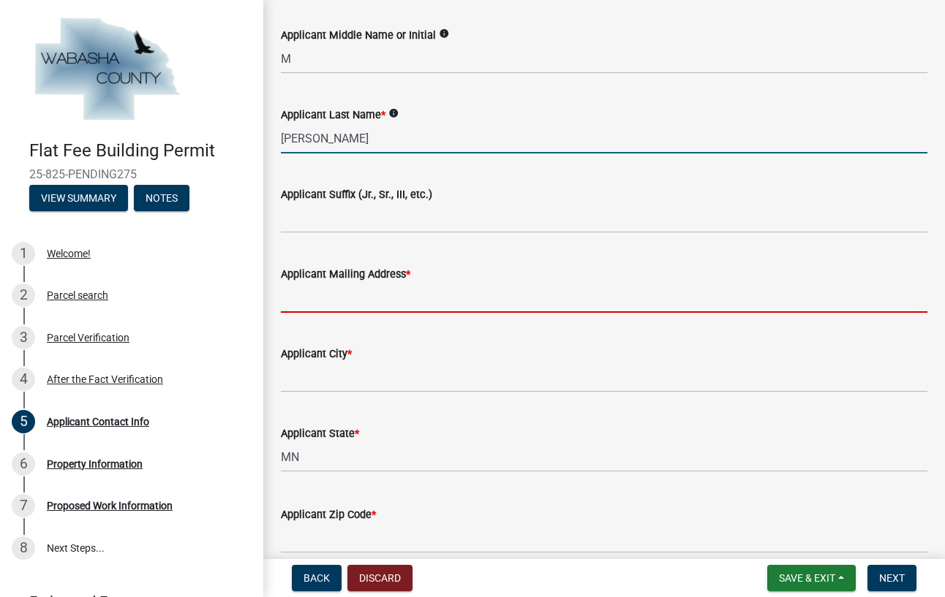
drag, startPoint x: 369, startPoint y: 296, endPoint x: 377, endPoint y: 299, distance: 9.2
click at [369, 295] on input "Applicant Mailing Address *" at bounding box center [604, 298] width 646 height 30
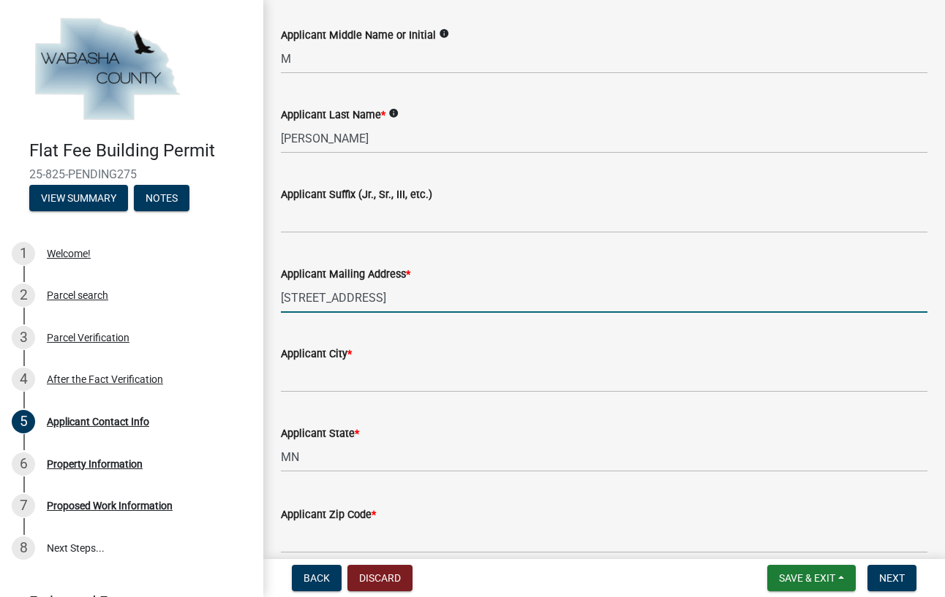
type input "[STREET_ADDRESS]"
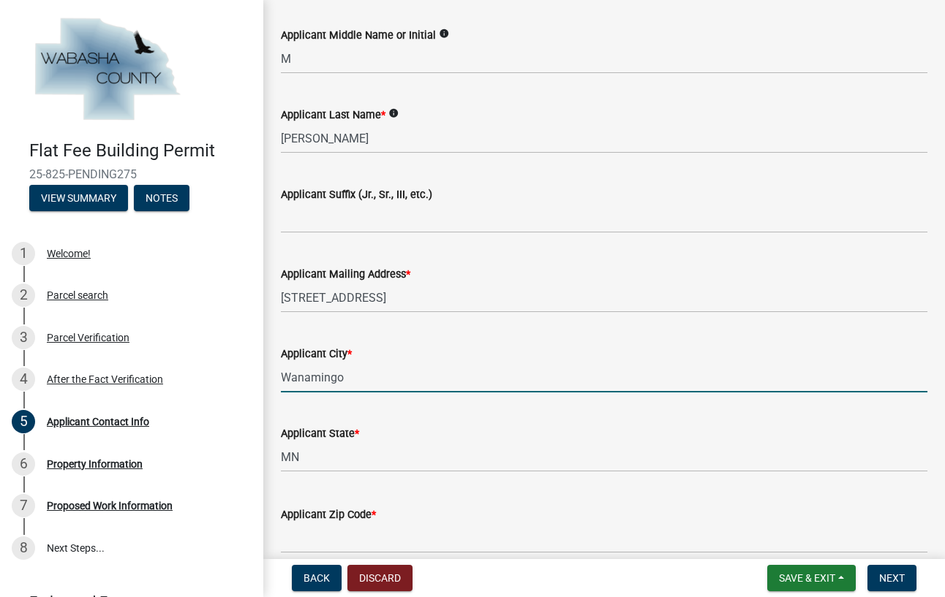
type input "Wanamingo"
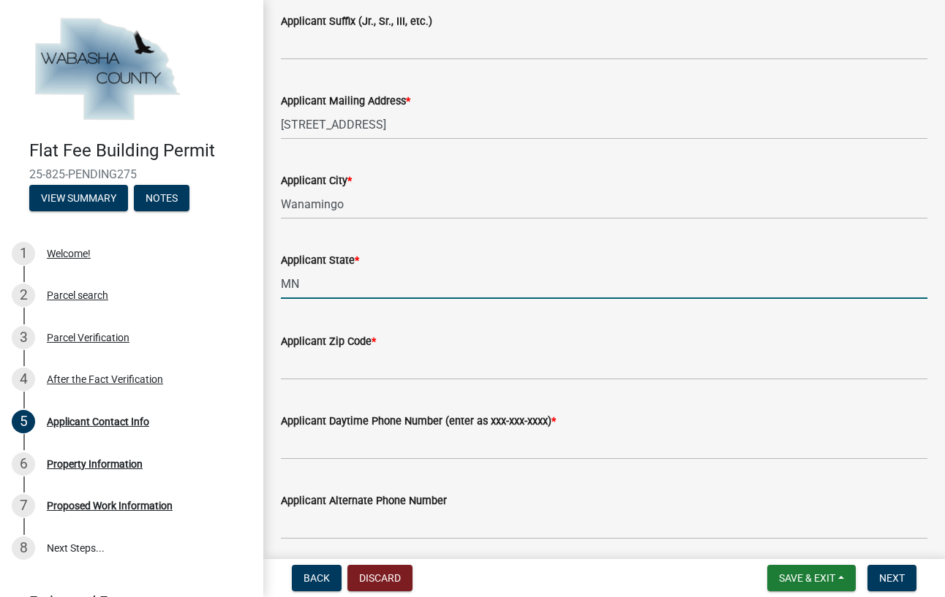
scroll to position [624, 0]
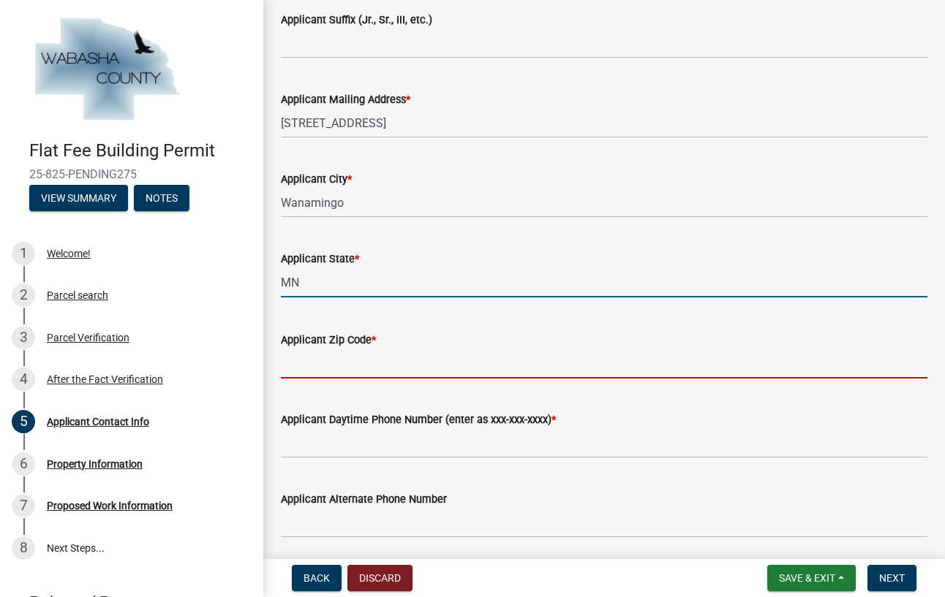
click at [328, 363] on input "Applicant Zip Code *" at bounding box center [604, 364] width 646 height 30
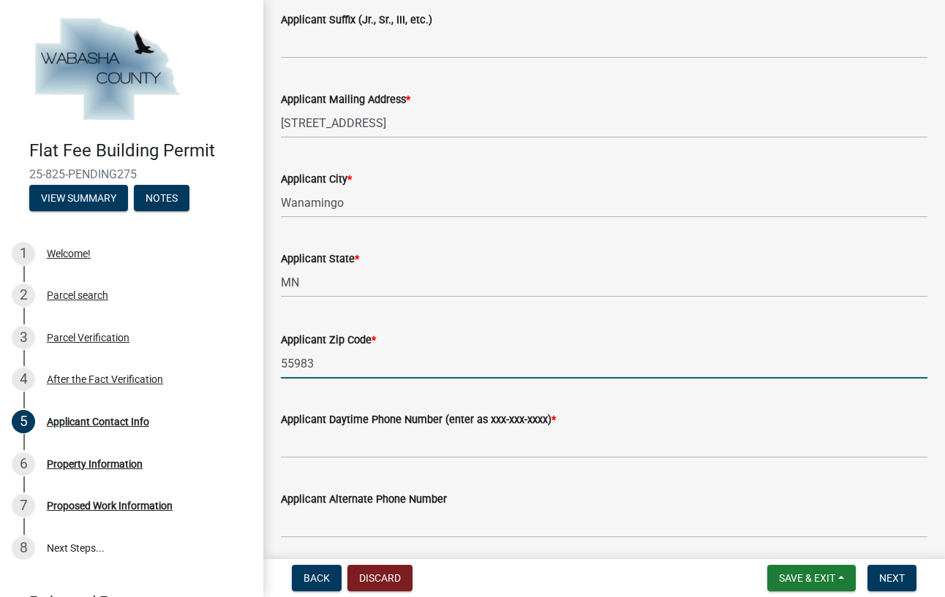
type input "55983"
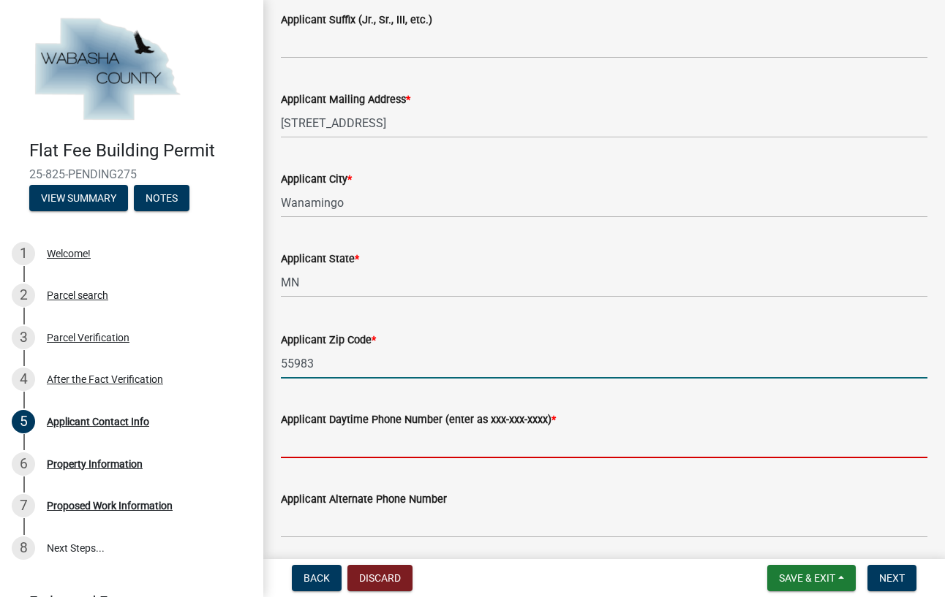
click at [407, 437] on input "Applicant Daytime Phone Number (enter as xxx-xxx-xxxx) *" at bounding box center [604, 443] width 646 height 30
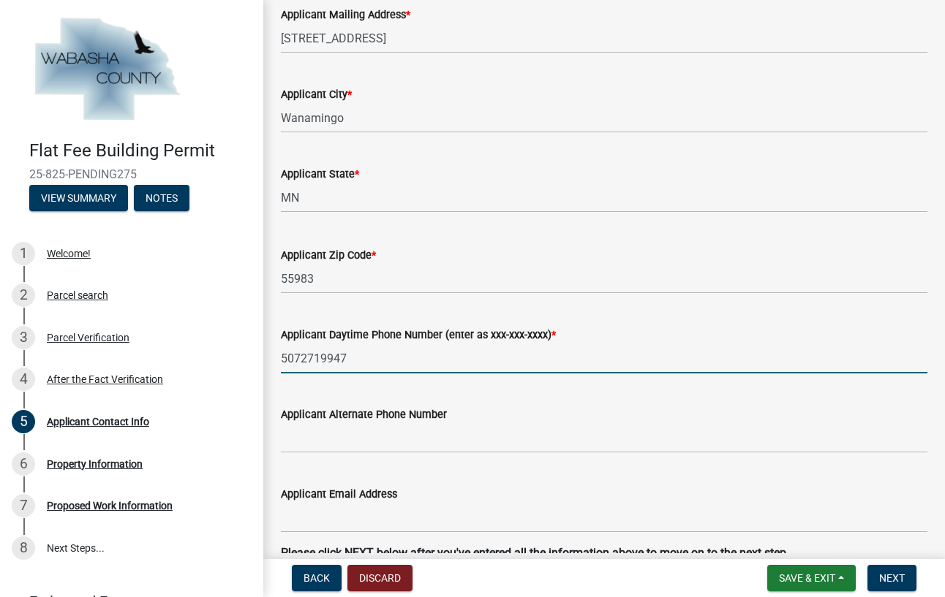
scroll to position [786, 0]
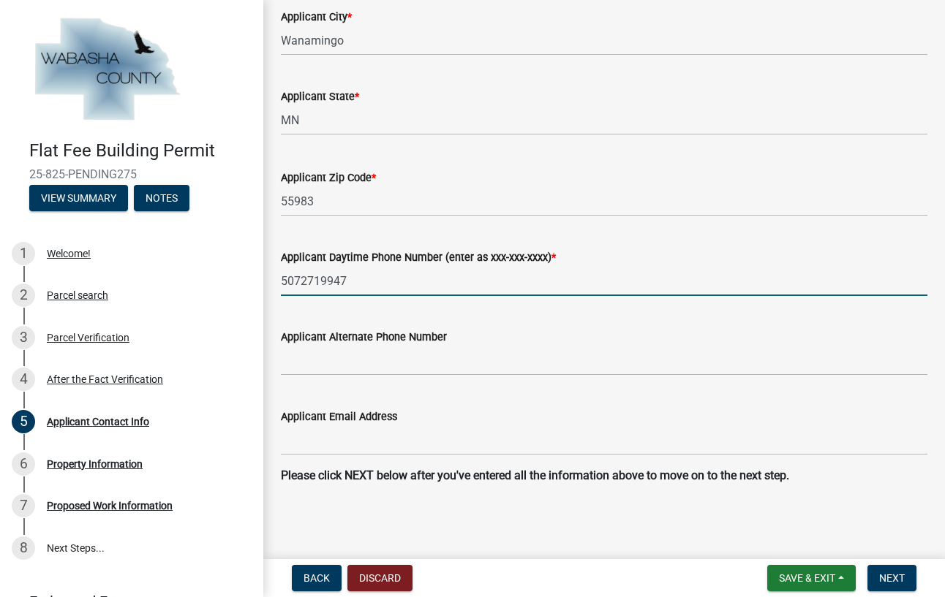
type input "5072719947"
click at [447, 445] on input "Applicant Email Address" at bounding box center [604, 441] width 646 height 30
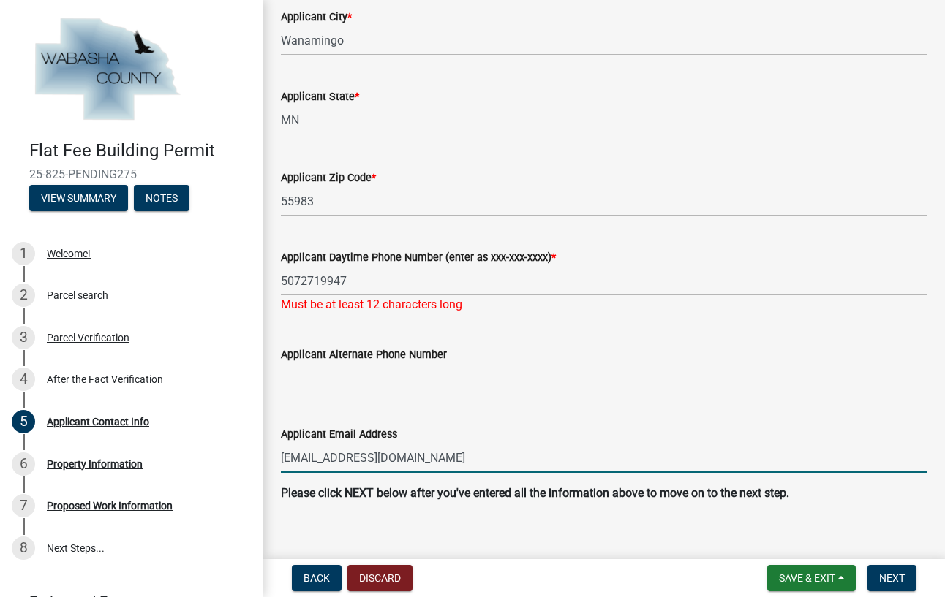
scroll to position [804, 0]
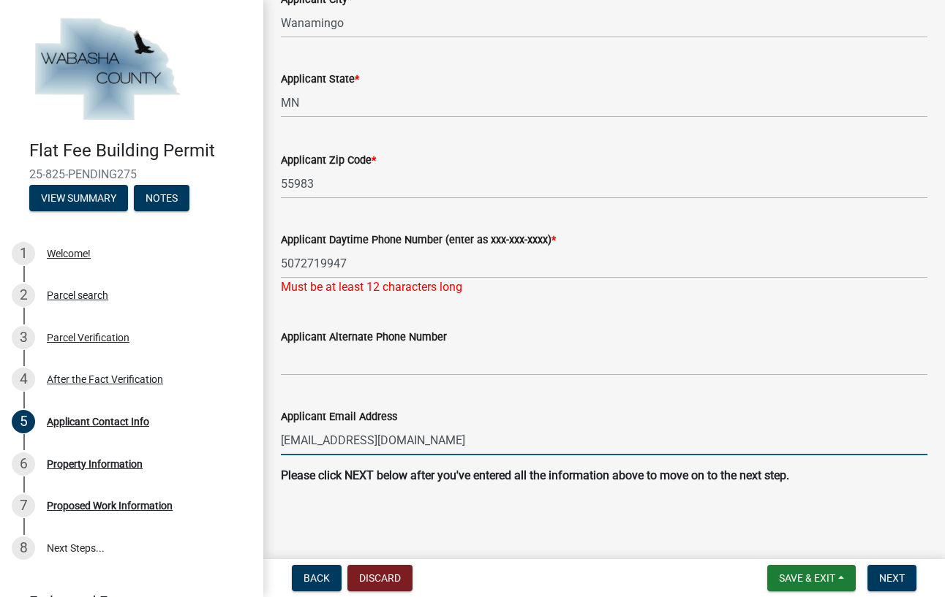
type input "[EMAIL_ADDRESS][DOMAIN_NAME]"
click at [299, 264] on input "5072719947" at bounding box center [604, 264] width 646 height 30
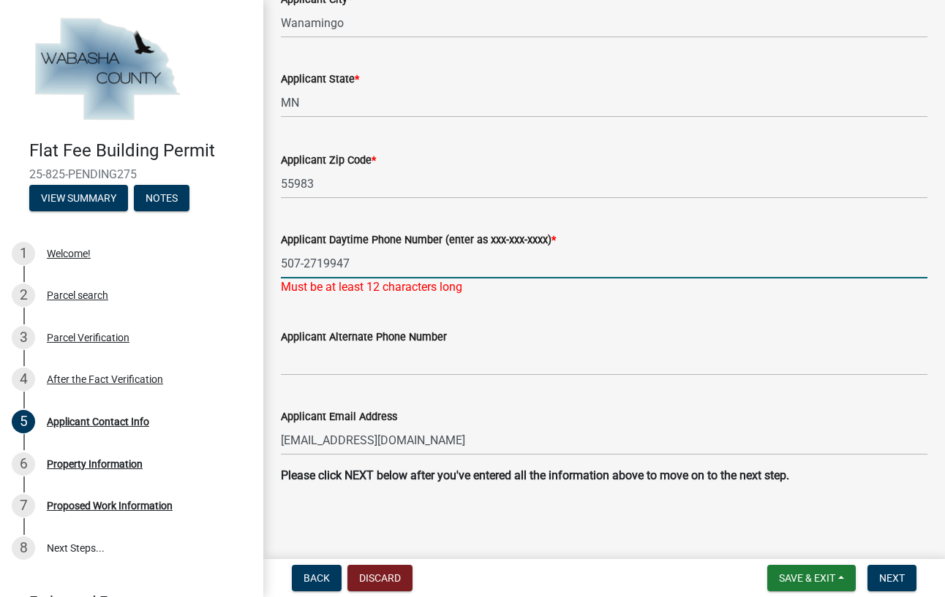
click at [322, 261] on input "507-2719947" at bounding box center [604, 264] width 646 height 30
click at [283, 261] on input "[PHONE_NUMBER]" at bounding box center [604, 264] width 646 height 30
click at [896, 575] on span "Next" at bounding box center [892, 578] width 26 height 12
click at [385, 263] on input "1-507-271-9947" at bounding box center [604, 264] width 646 height 30
click at [291, 262] on input "1-507-271-9947" at bounding box center [604, 264] width 646 height 30
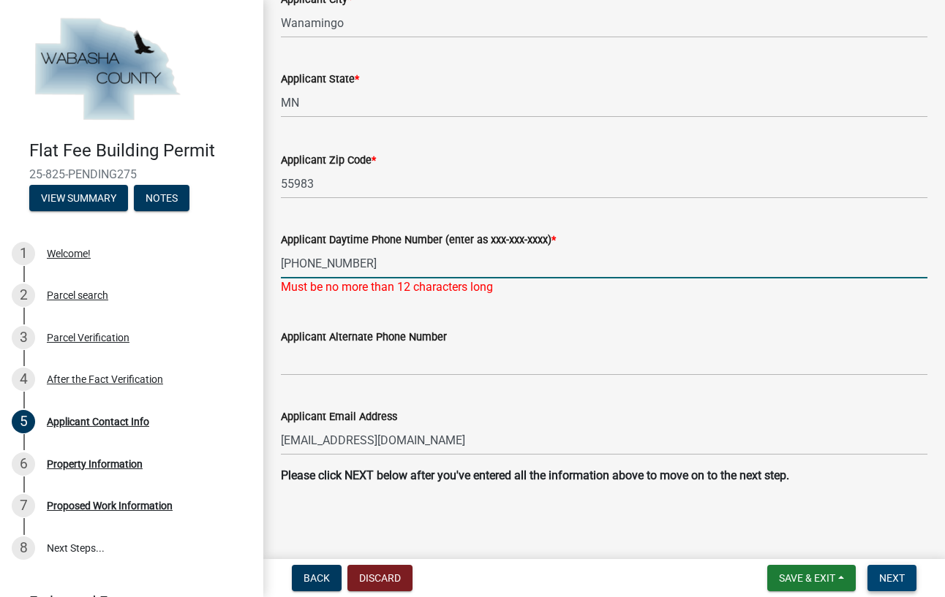
type input "[PHONE_NUMBER]"
click at [902, 578] on span "Next" at bounding box center [892, 578] width 26 height 12
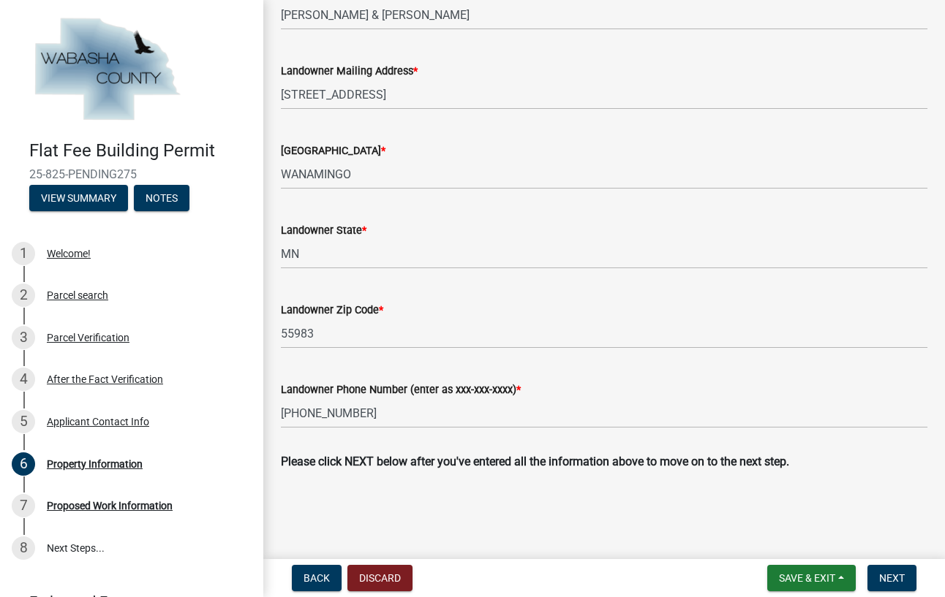
scroll to position [609, 0]
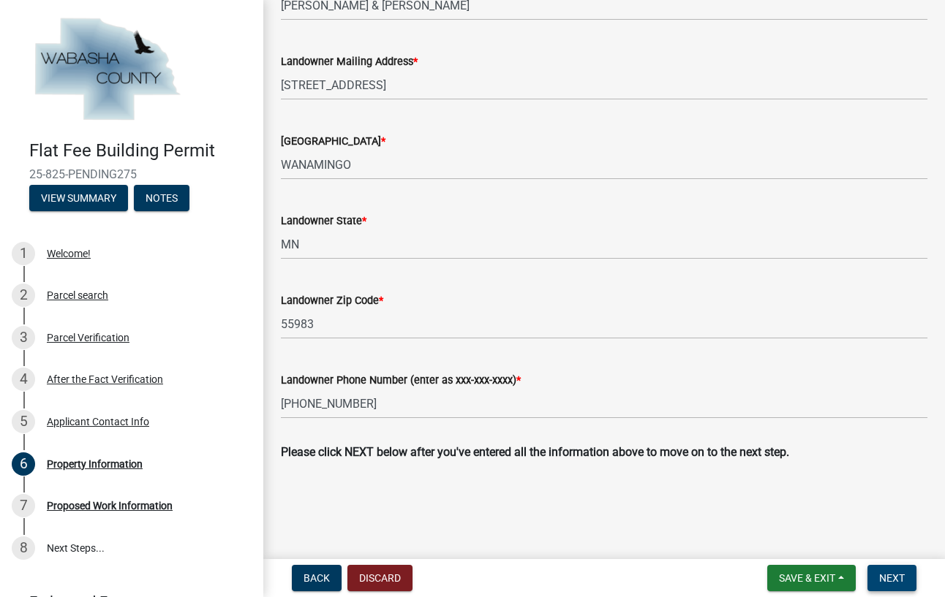
click at [898, 581] on span "Next" at bounding box center [892, 578] width 26 height 12
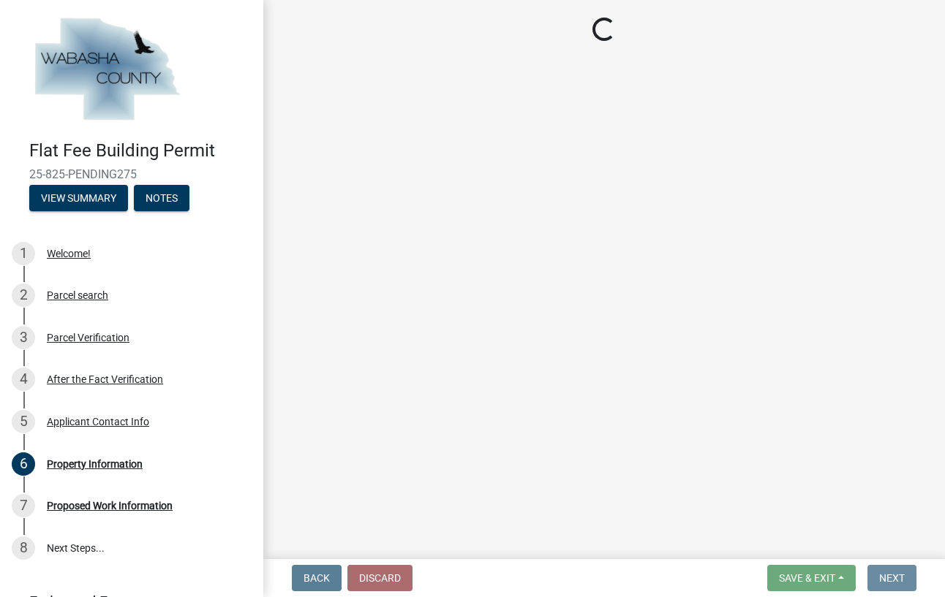
scroll to position [0, 0]
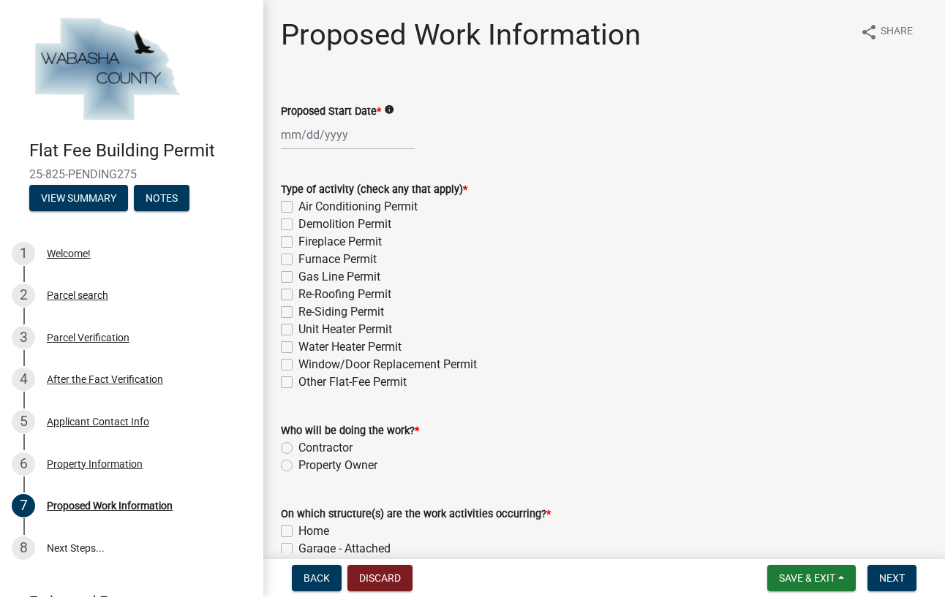
click at [298, 298] on label "Re-Roofing Permit" at bounding box center [344, 295] width 93 height 18
click at [298, 295] on input "Re-Roofing Permit" at bounding box center [303, 291] width 10 height 10
checkbox input "true"
checkbox input "false"
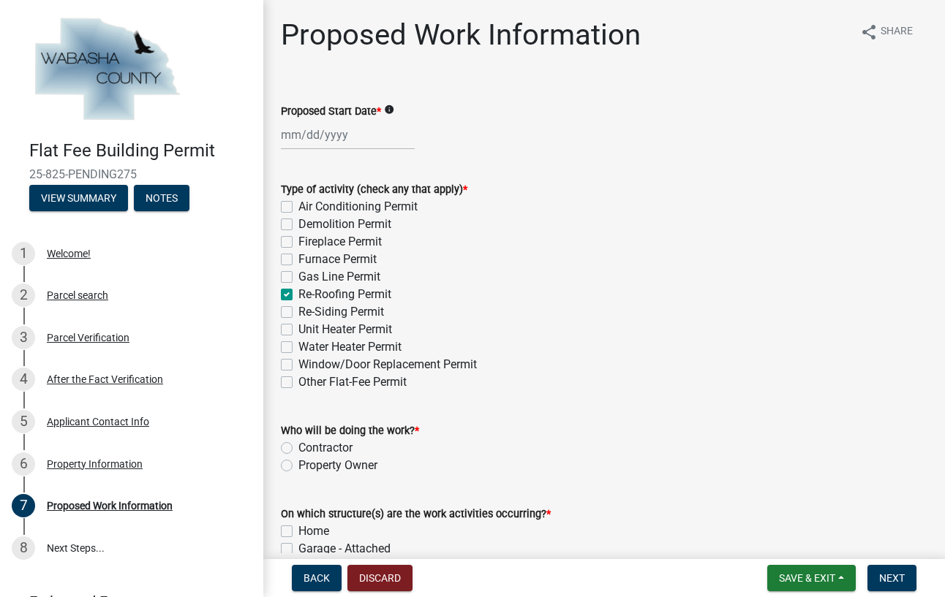
checkbox input "false"
checkbox input "true"
checkbox input "false"
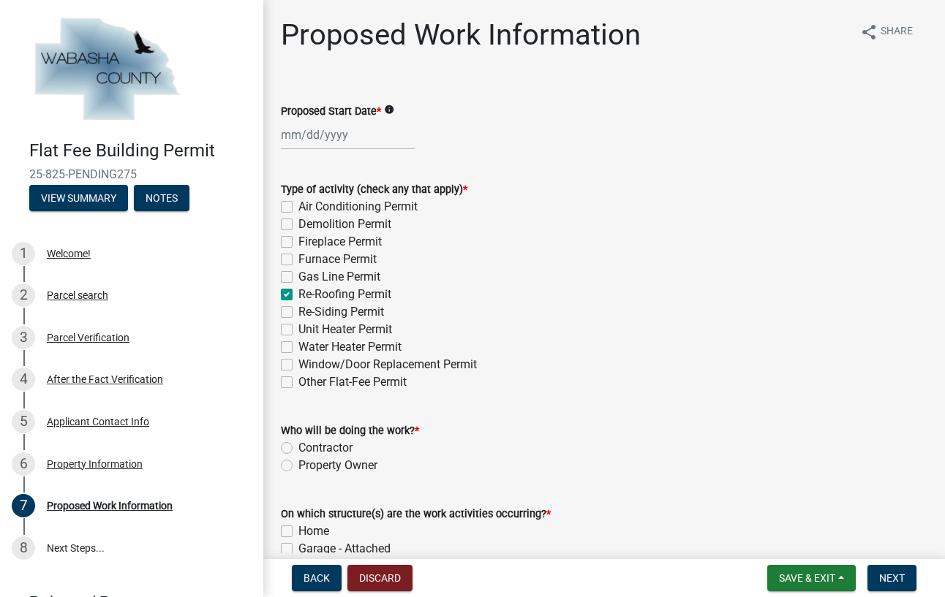
checkbox input "false"
click at [298, 310] on label "Re-Siding Permit" at bounding box center [341, 312] width 86 height 18
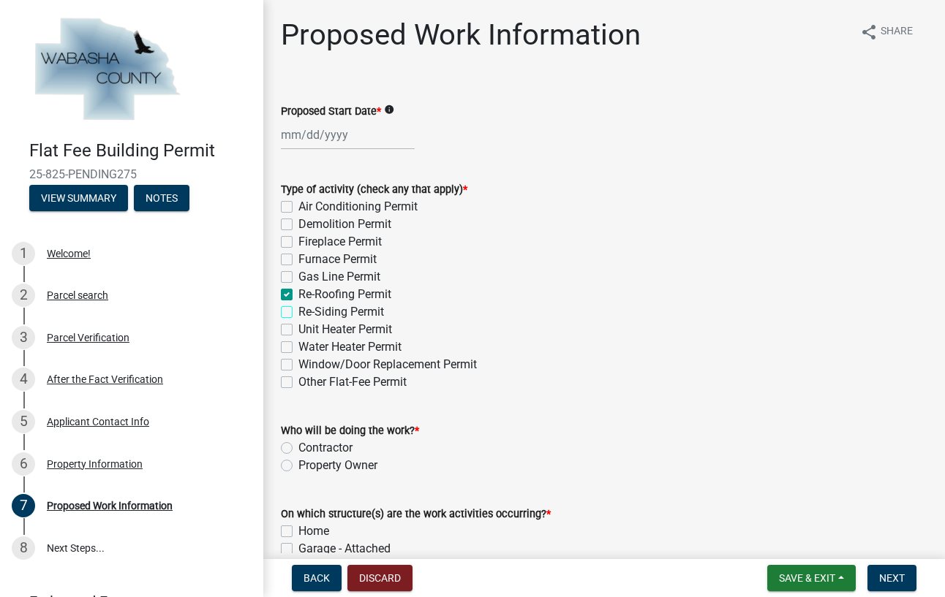
click at [298, 310] on input "Re-Siding Permit" at bounding box center [303, 308] width 10 height 10
checkbox input "true"
checkbox input "false"
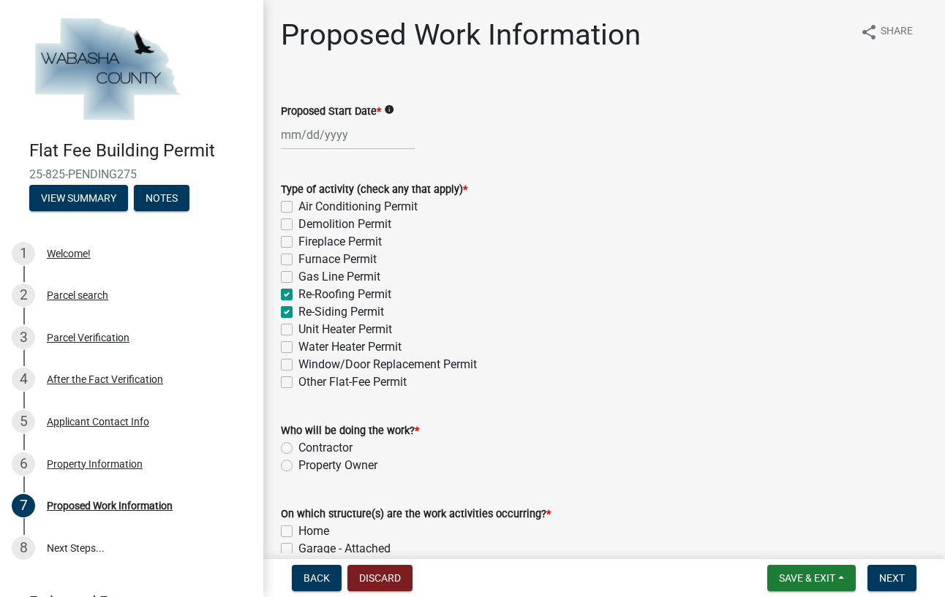
checkbox input "false"
checkbox input "true"
checkbox input "false"
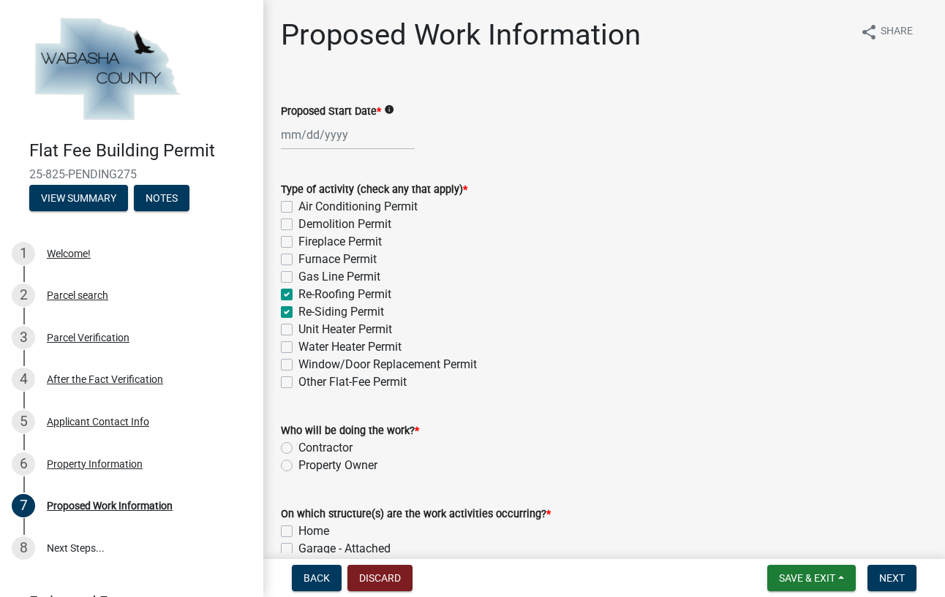
checkbox input "false"
click at [298, 363] on label "Window/Door Replacement Permit" at bounding box center [387, 365] width 178 height 18
click at [298, 363] on input "Window/Door Replacement Permit" at bounding box center [303, 361] width 10 height 10
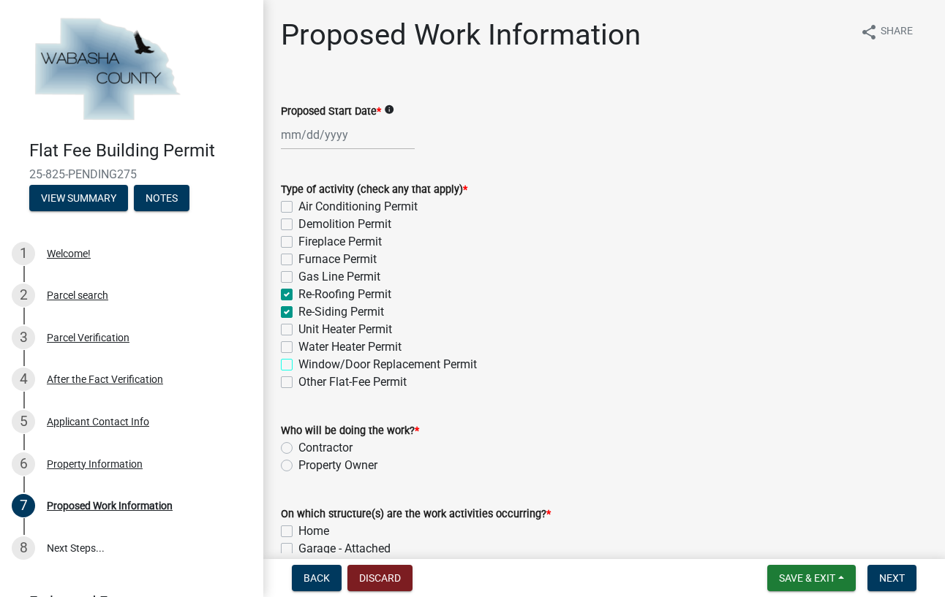
checkbox input "true"
checkbox input "false"
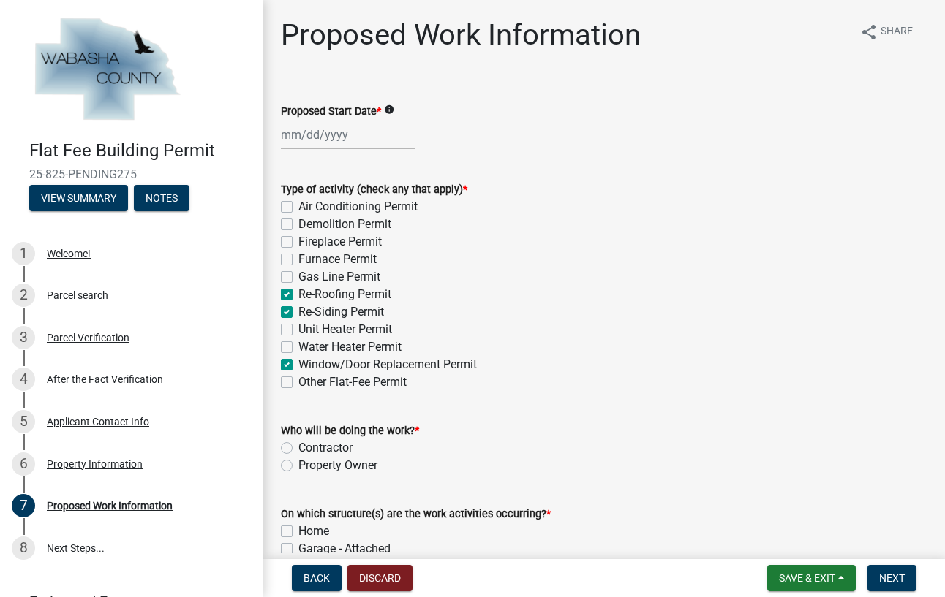
checkbox input "false"
checkbox input "true"
checkbox input "false"
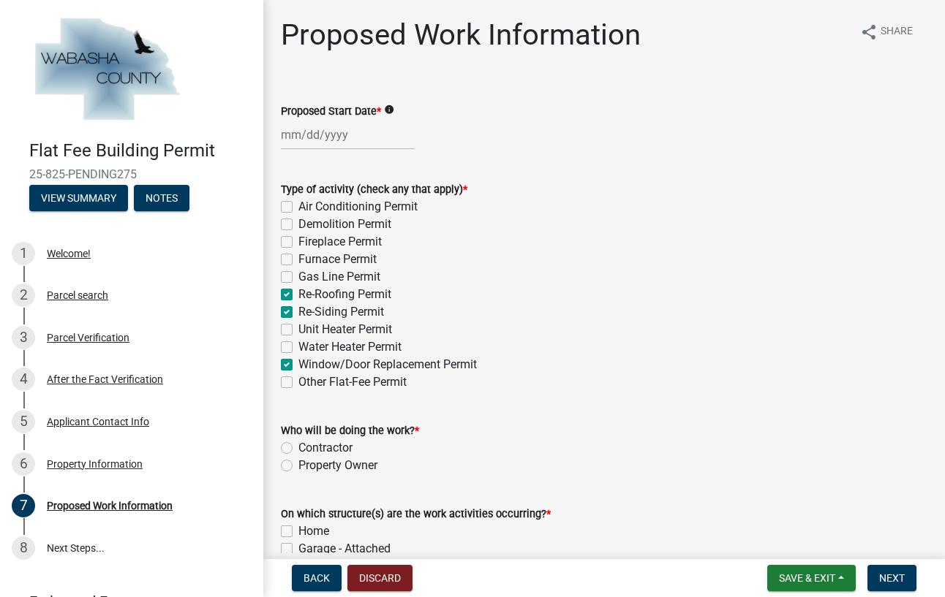
checkbox input "true"
click at [298, 383] on label "Other Flat-Fee Permit" at bounding box center [352, 383] width 108 height 18
click at [298, 383] on input "Other Flat-Fee Permit" at bounding box center [303, 379] width 10 height 10
checkbox input "true"
checkbox input "false"
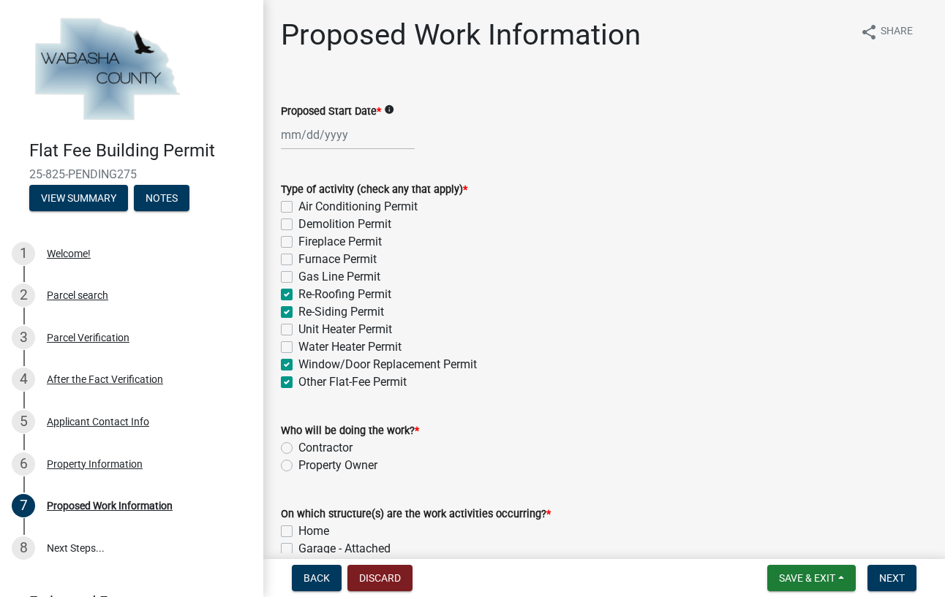
checkbox input "false"
checkbox input "true"
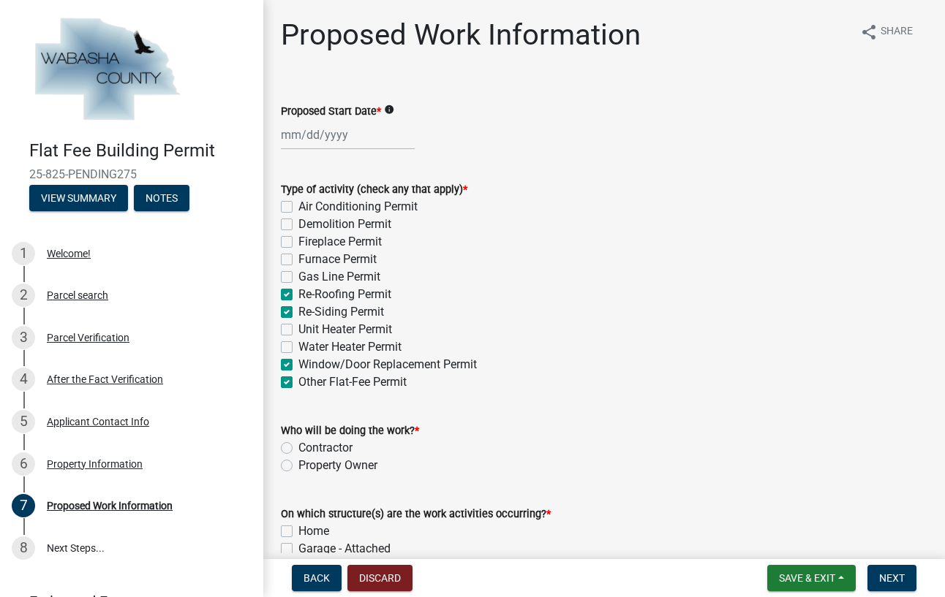
checkbox input "true"
checkbox input "false"
checkbox input "true"
click at [298, 385] on label "Other Flat-Fee Permit" at bounding box center [352, 383] width 108 height 18
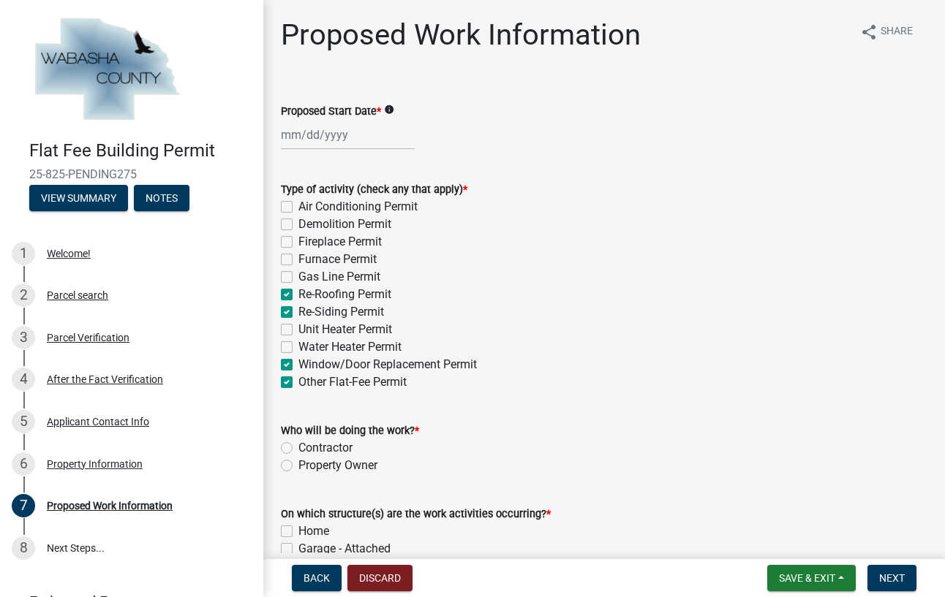
click at [298, 383] on input "Other Flat-Fee Permit" at bounding box center [303, 379] width 10 height 10
checkbox input "false"
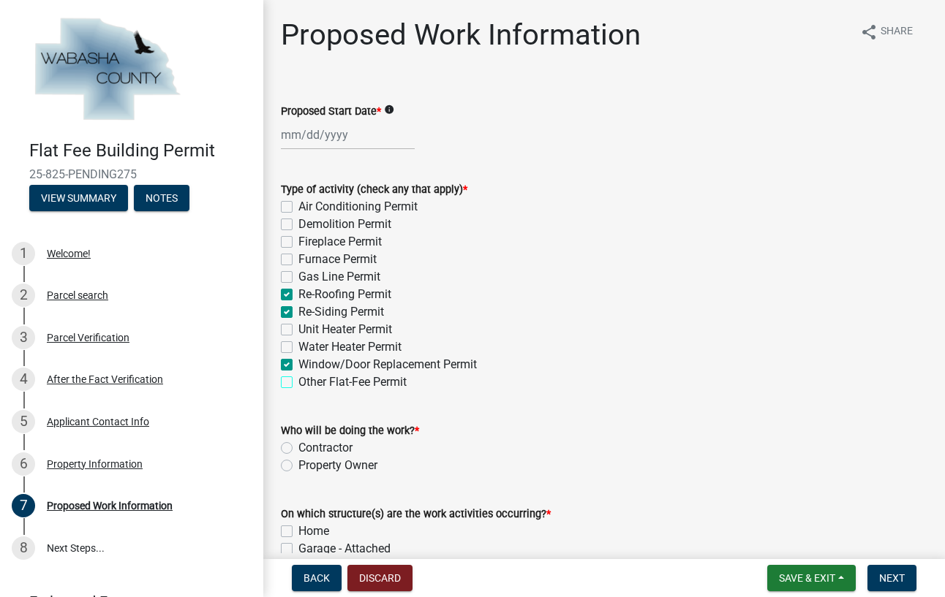
checkbox input "false"
checkbox input "true"
checkbox input "false"
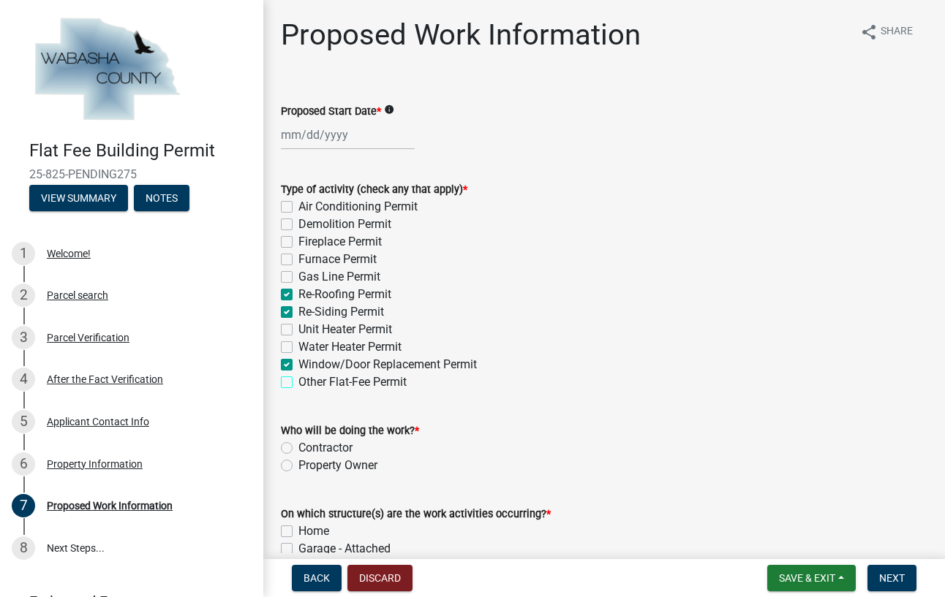
checkbox input "false"
checkbox input "true"
checkbox input "false"
click at [298, 466] on label "Property Owner" at bounding box center [337, 466] width 79 height 18
click at [298, 466] on input "Property Owner" at bounding box center [303, 462] width 10 height 10
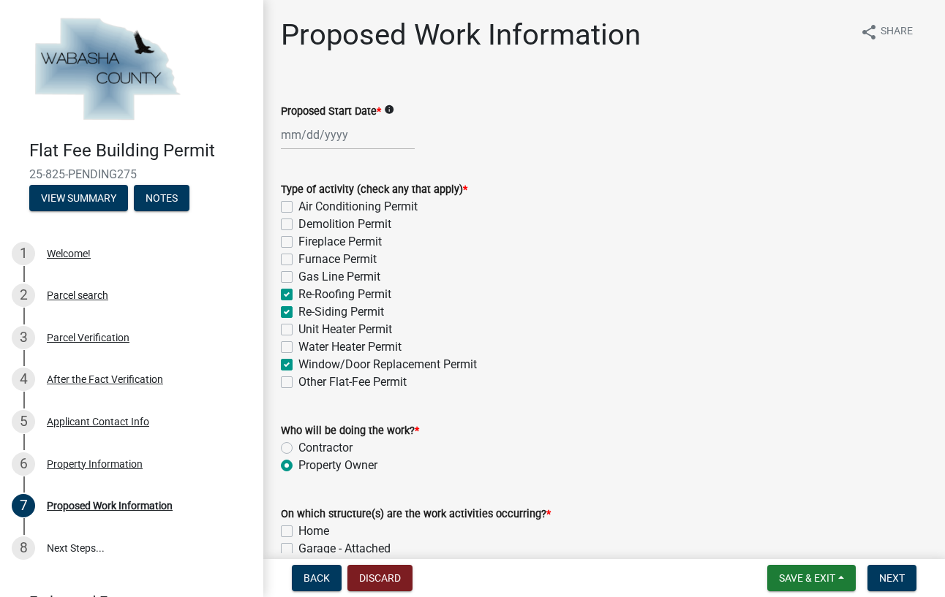
radio input "true"
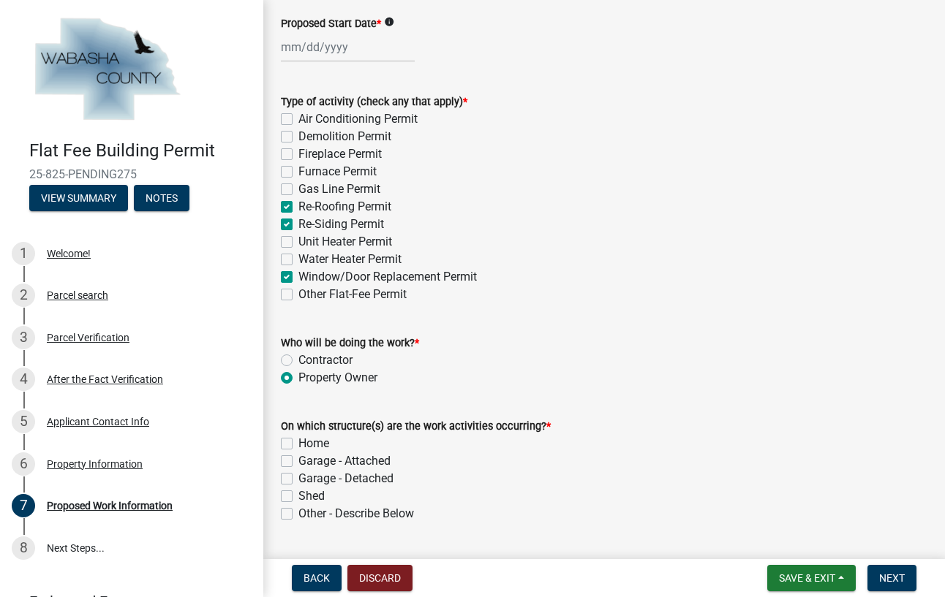
scroll to position [86, 0]
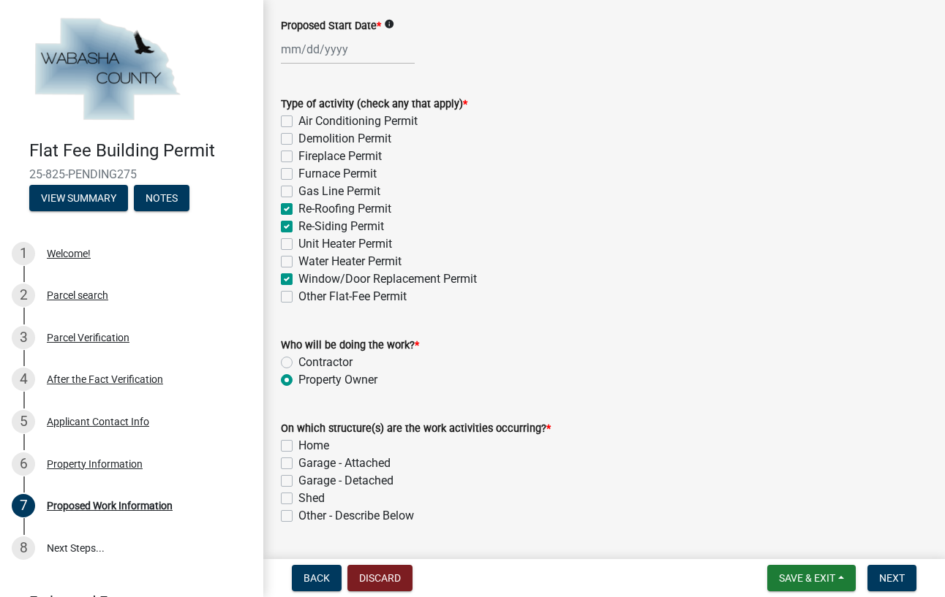
click at [292, 298] on div "Other Flat-Fee Permit" at bounding box center [604, 297] width 646 height 18
click at [298, 298] on label "Other Flat-Fee Permit" at bounding box center [352, 297] width 108 height 18
click at [298, 298] on input "Other Flat-Fee Permit" at bounding box center [303, 293] width 10 height 10
checkbox input "true"
checkbox input "false"
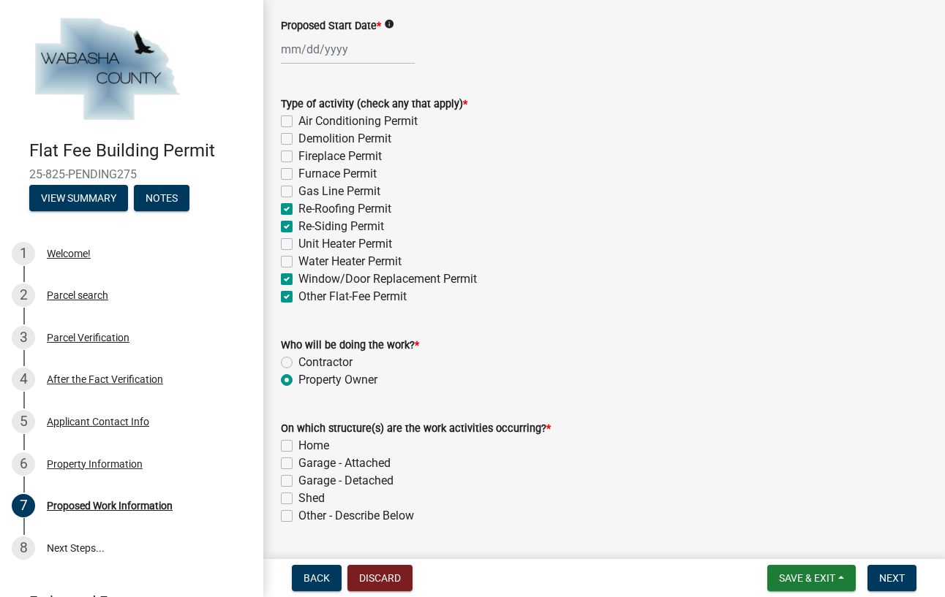
checkbox input "false"
checkbox input "true"
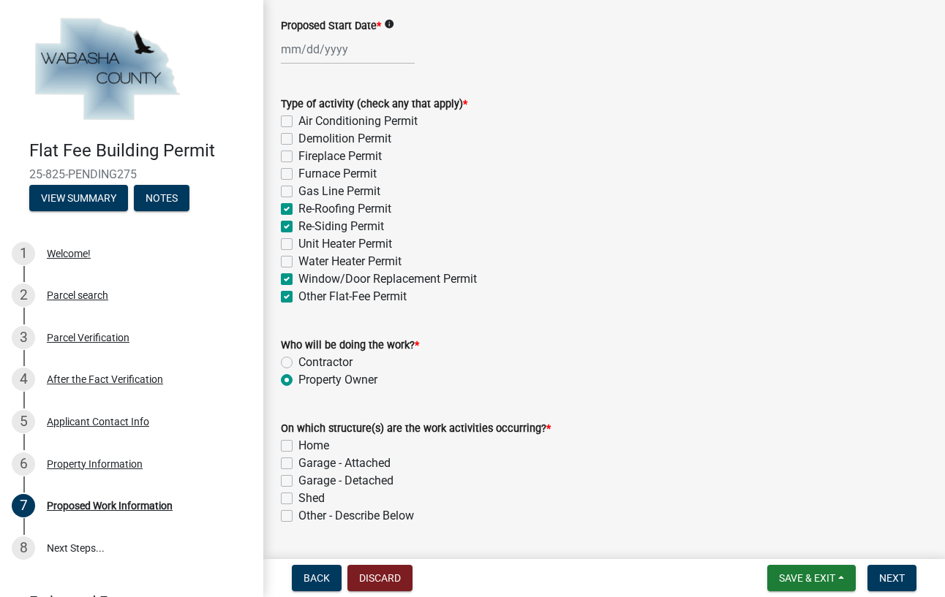
checkbox input "true"
checkbox input "false"
checkbox input "true"
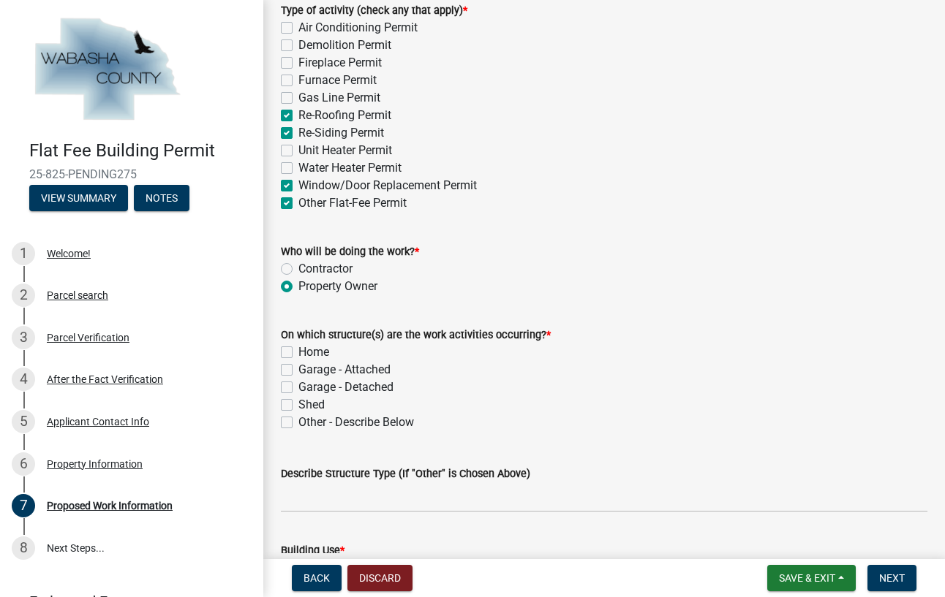
scroll to position [190, 0]
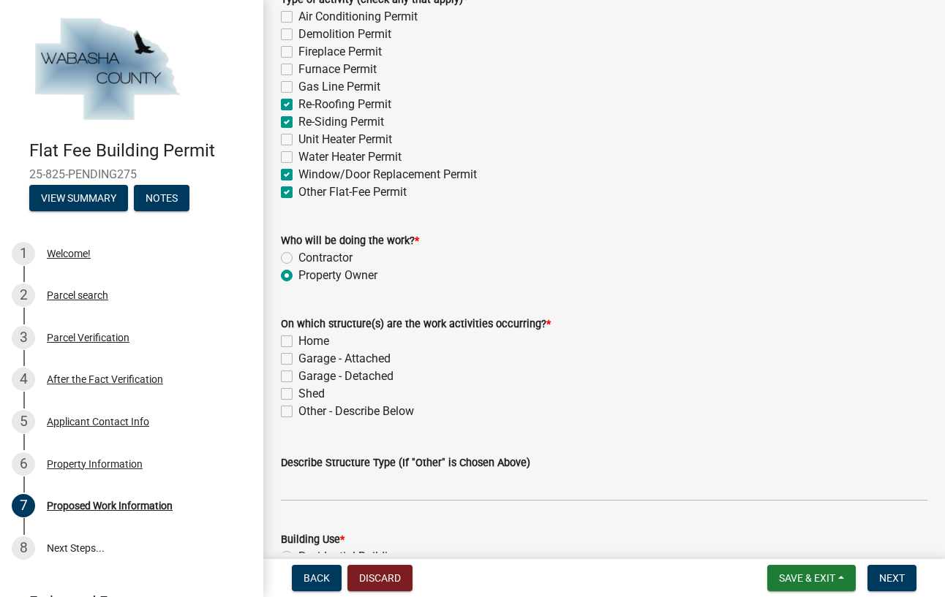
click at [298, 343] on label "Home" at bounding box center [313, 342] width 31 height 18
click at [298, 342] on input "Home" at bounding box center [303, 338] width 10 height 10
checkbox input "true"
checkbox input "false"
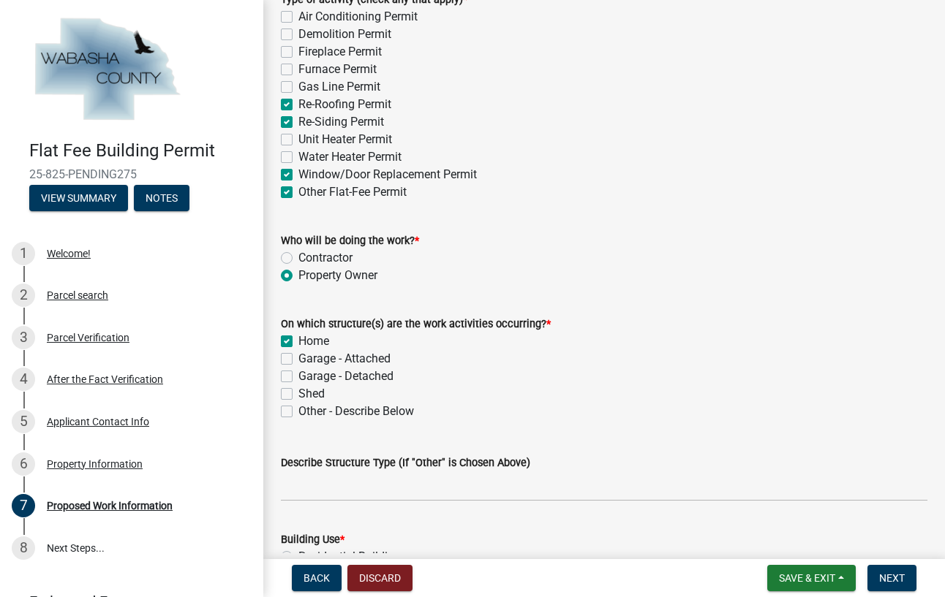
checkbox input "false"
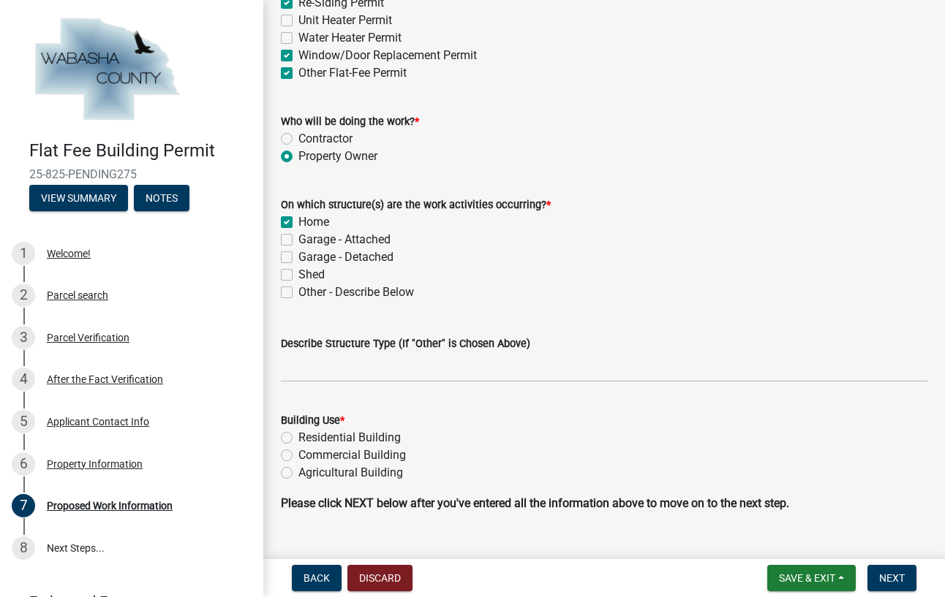
scroll to position [330, 0]
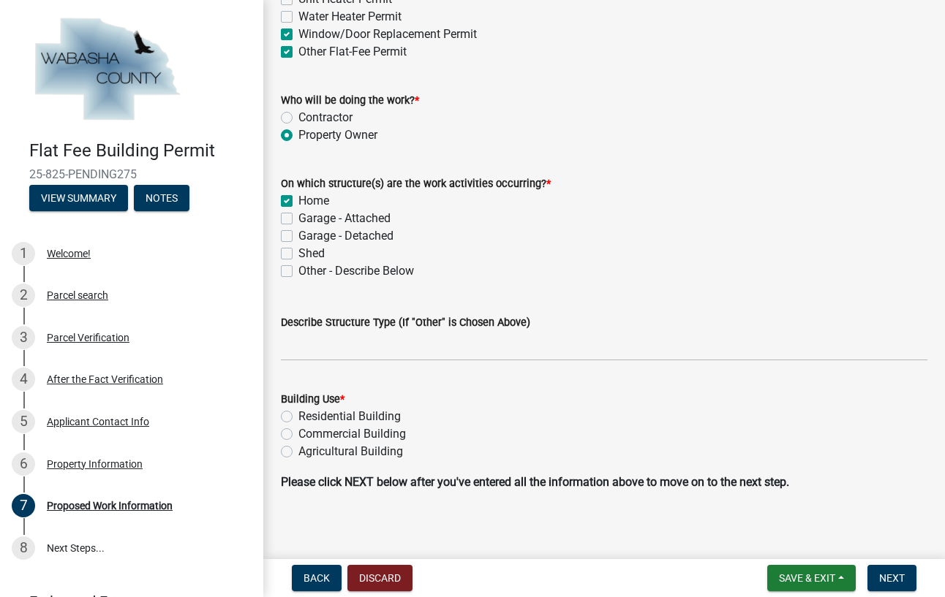
click at [298, 415] on label "Residential Building" at bounding box center [349, 417] width 102 height 18
click at [298, 415] on input "Residential Building" at bounding box center [303, 413] width 10 height 10
radio input "true"
click at [893, 576] on span "Next" at bounding box center [892, 578] width 26 height 12
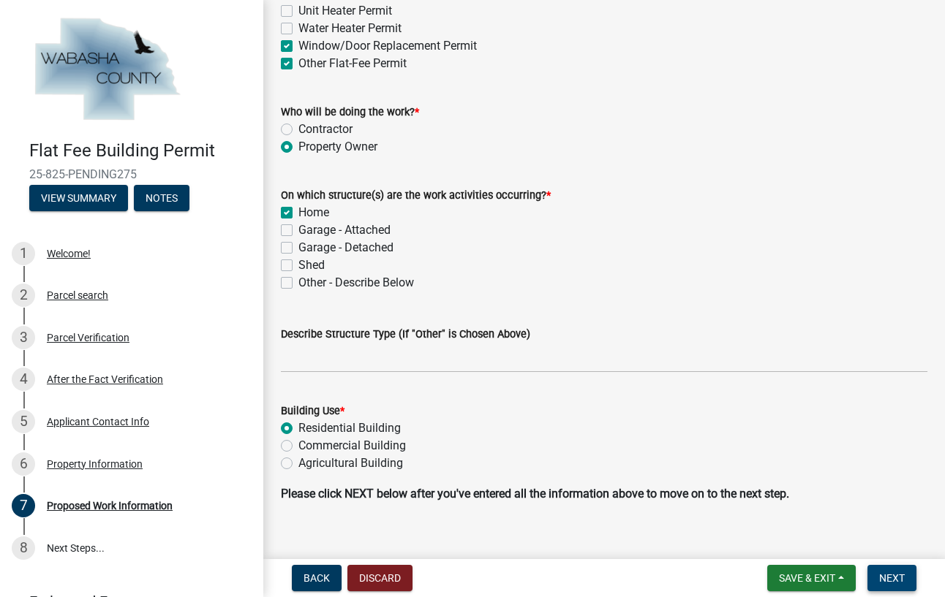
scroll to position [366, 0]
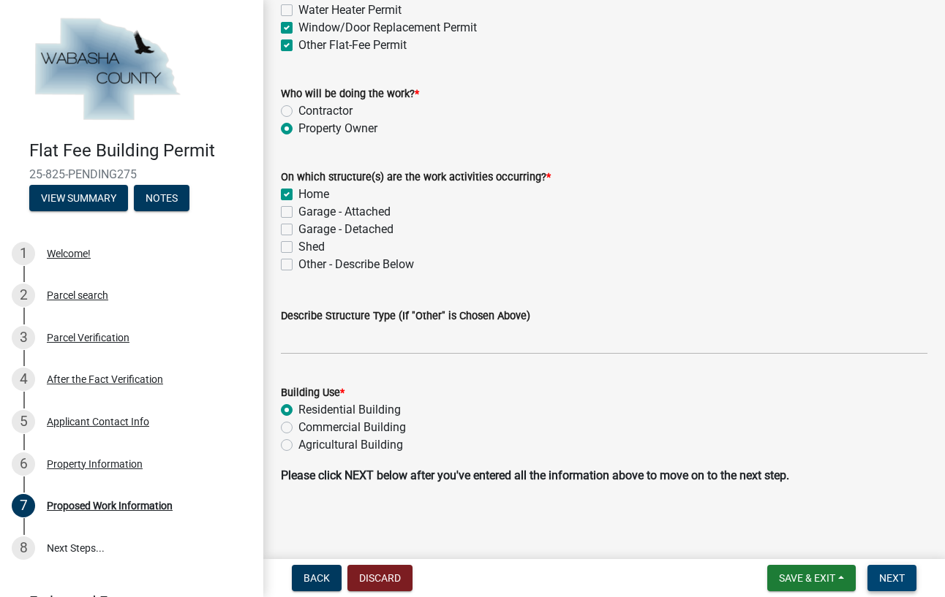
click at [899, 574] on span "Next" at bounding box center [892, 578] width 26 height 12
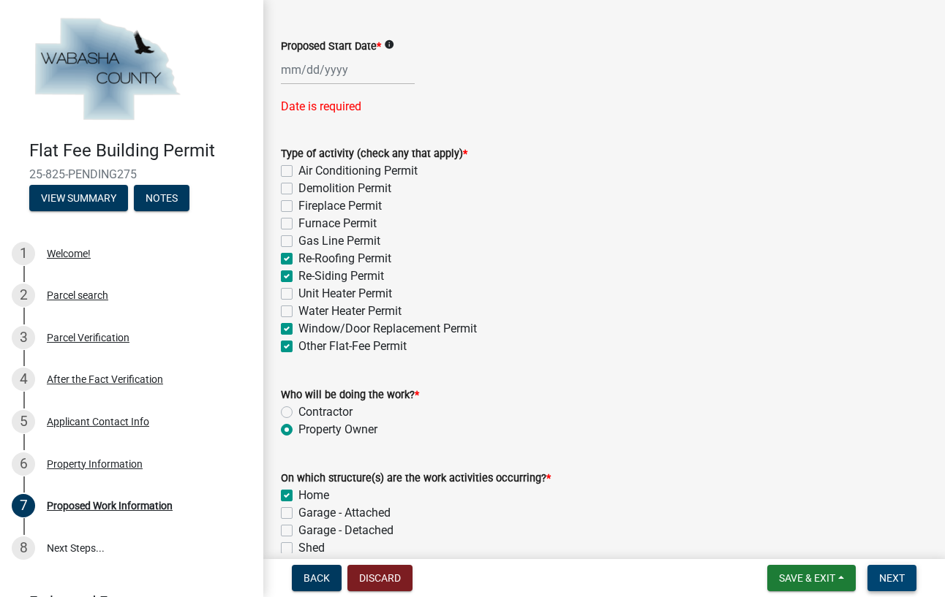
scroll to position [0, 0]
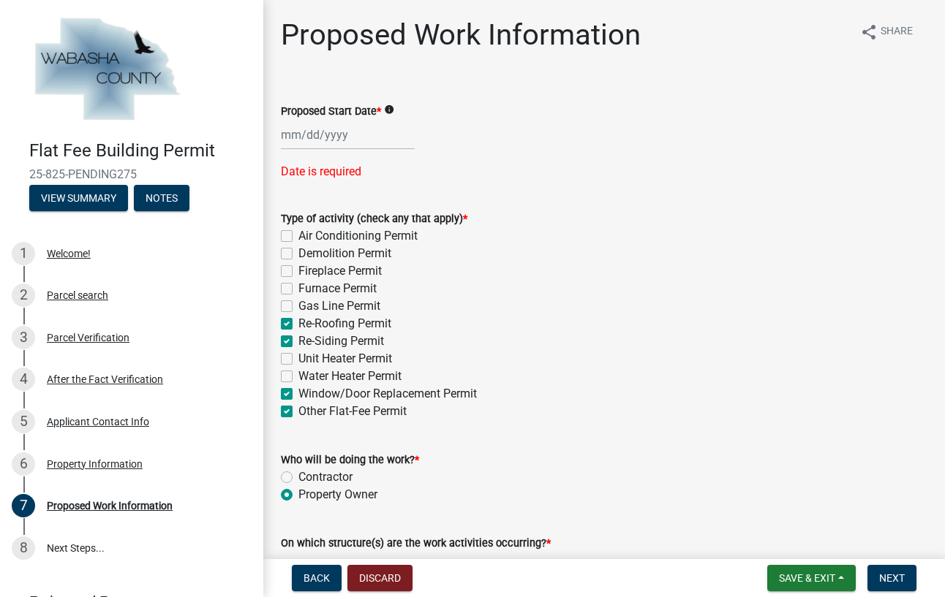
click at [342, 135] on div at bounding box center [348, 135] width 134 height 30
select select "9"
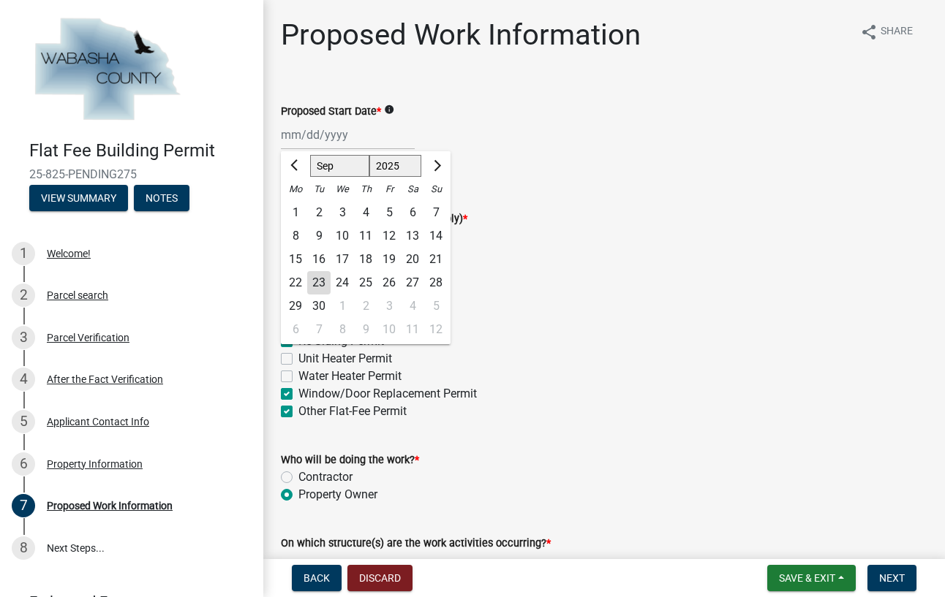
click at [320, 333] on div "7" at bounding box center [318, 329] width 23 height 23
type input "10/07/2025"
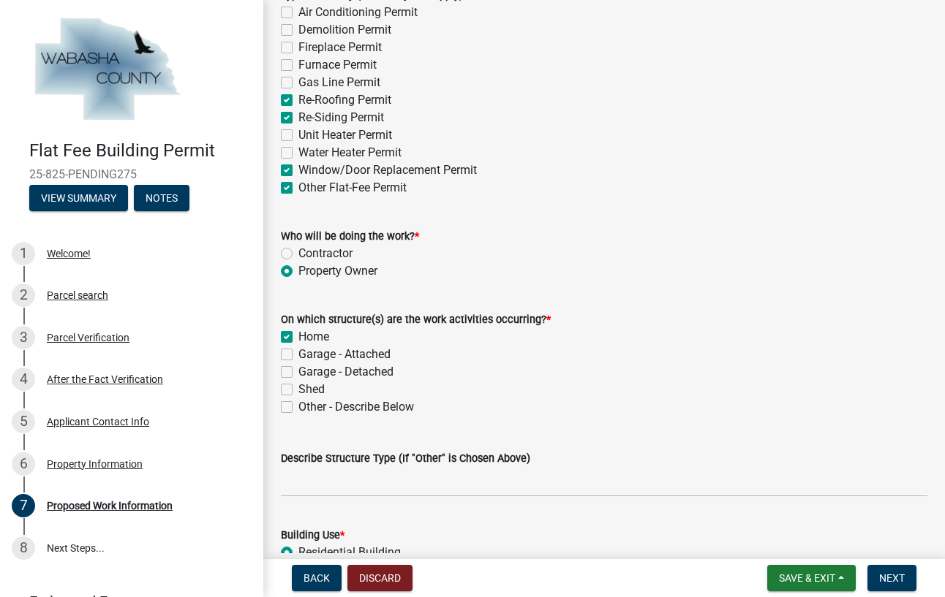
scroll to position [337, 0]
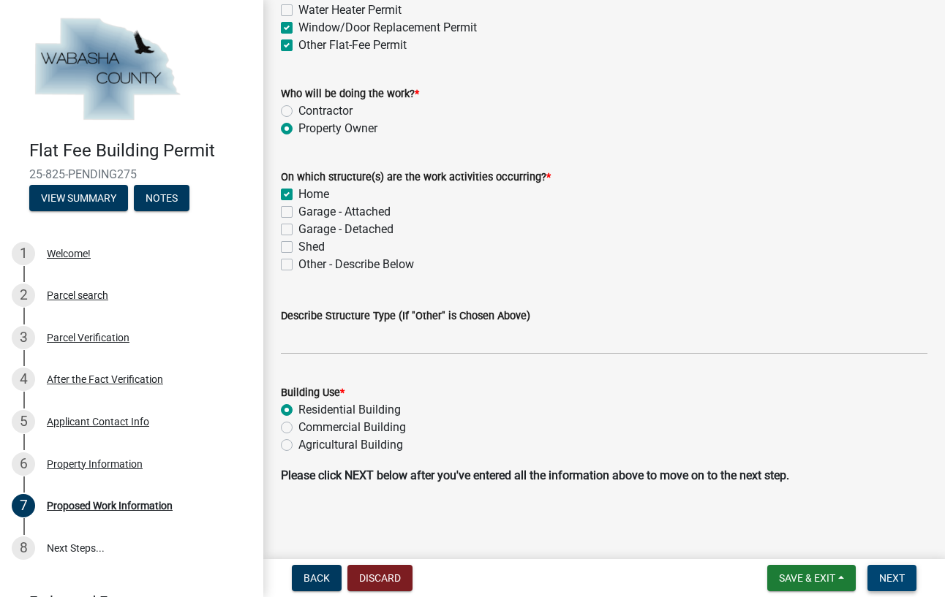
click at [891, 579] on span "Next" at bounding box center [892, 578] width 26 height 12
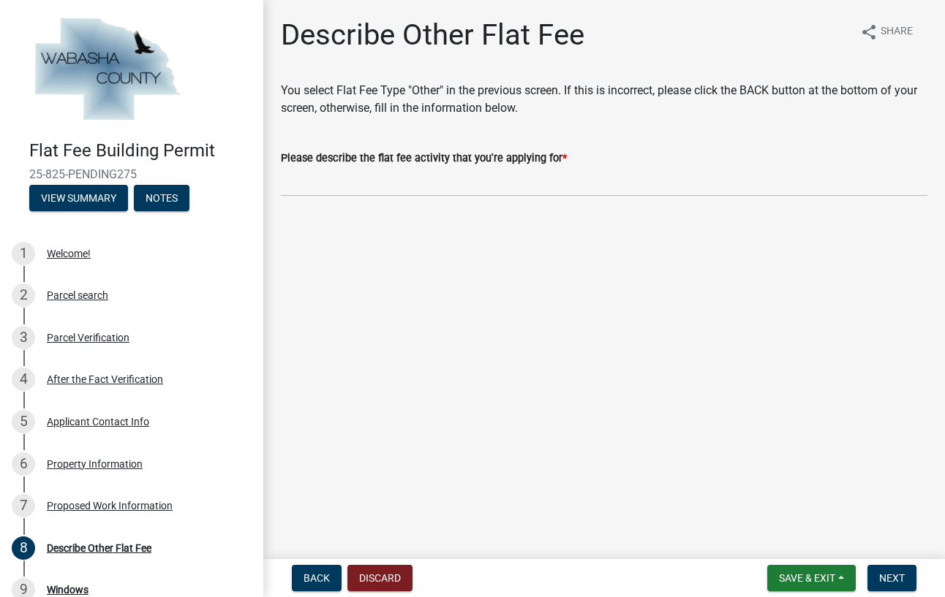
click at [901, 68] on div "Describe Other Flat Fee share Share You select Flat Fee Type "Other" in the pre…" at bounding box center [604, 120] width 668 height 204
